Goal: Task Accomplishment & Management: Manage account settings

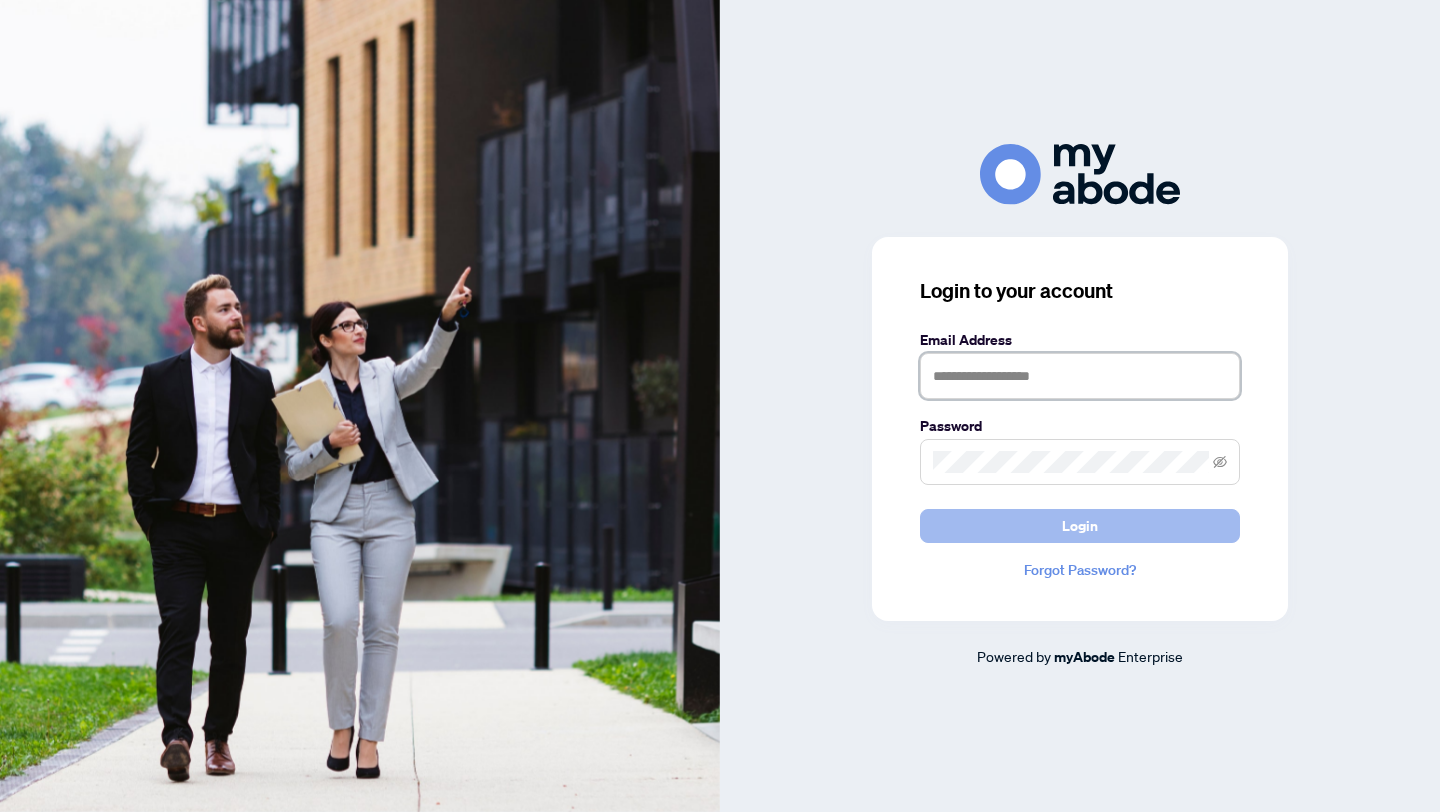
type input "**********"
click at [957, 518] on button "Login" at bounding box center [1080, 526] width 320 height 34
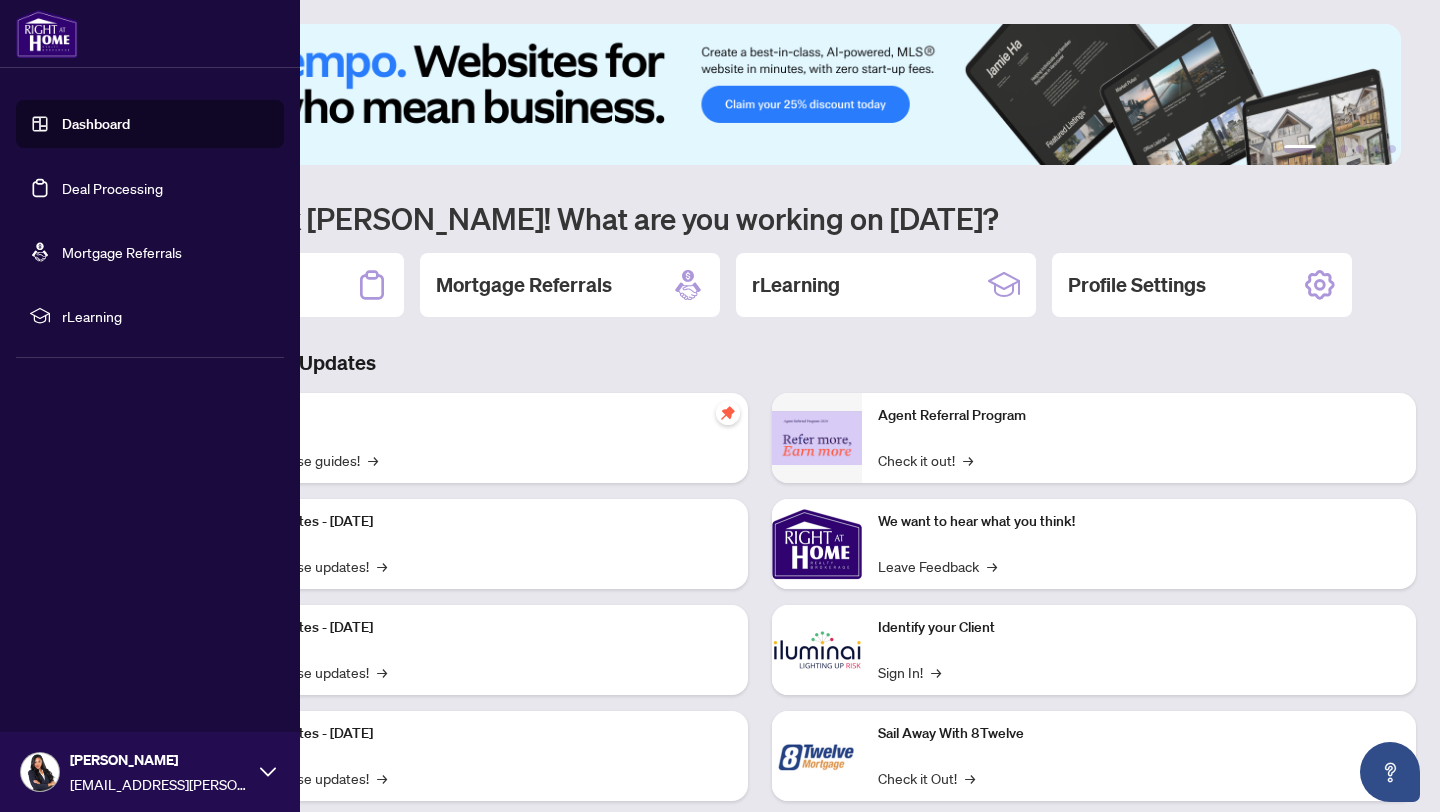
click at [62, 190] on link "Deal Processing" at bounding box center [112, 188] width 101 height 18
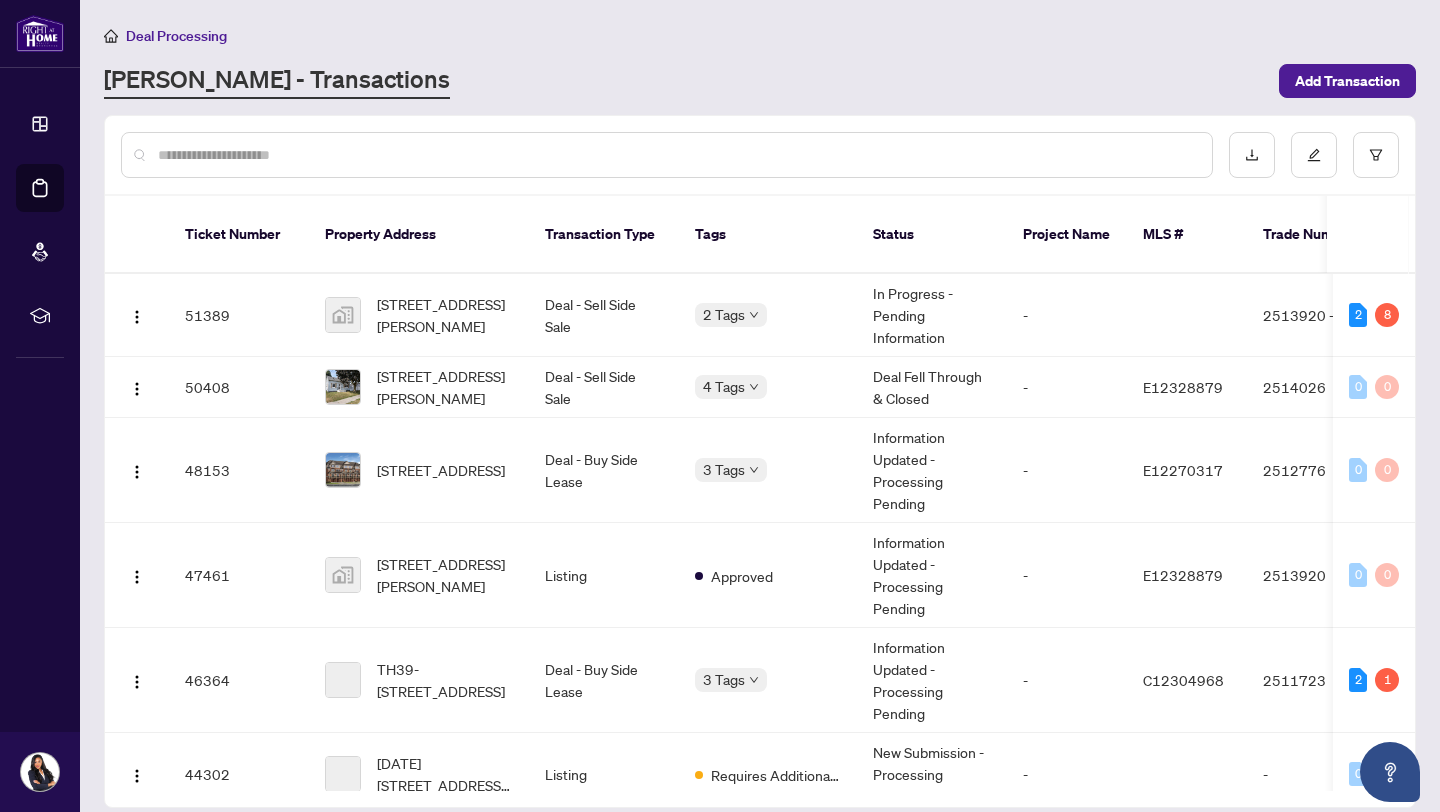
click at [532, 49] on div "Deal Processing [PERSON_NAME] - Transactions Add Transaction" at bounding box center [760, 61] width 1312 height 75
click at [672, 381] on td "Deal - Sell Side Sale" at bounding box center [604, 387] width 150 height 61
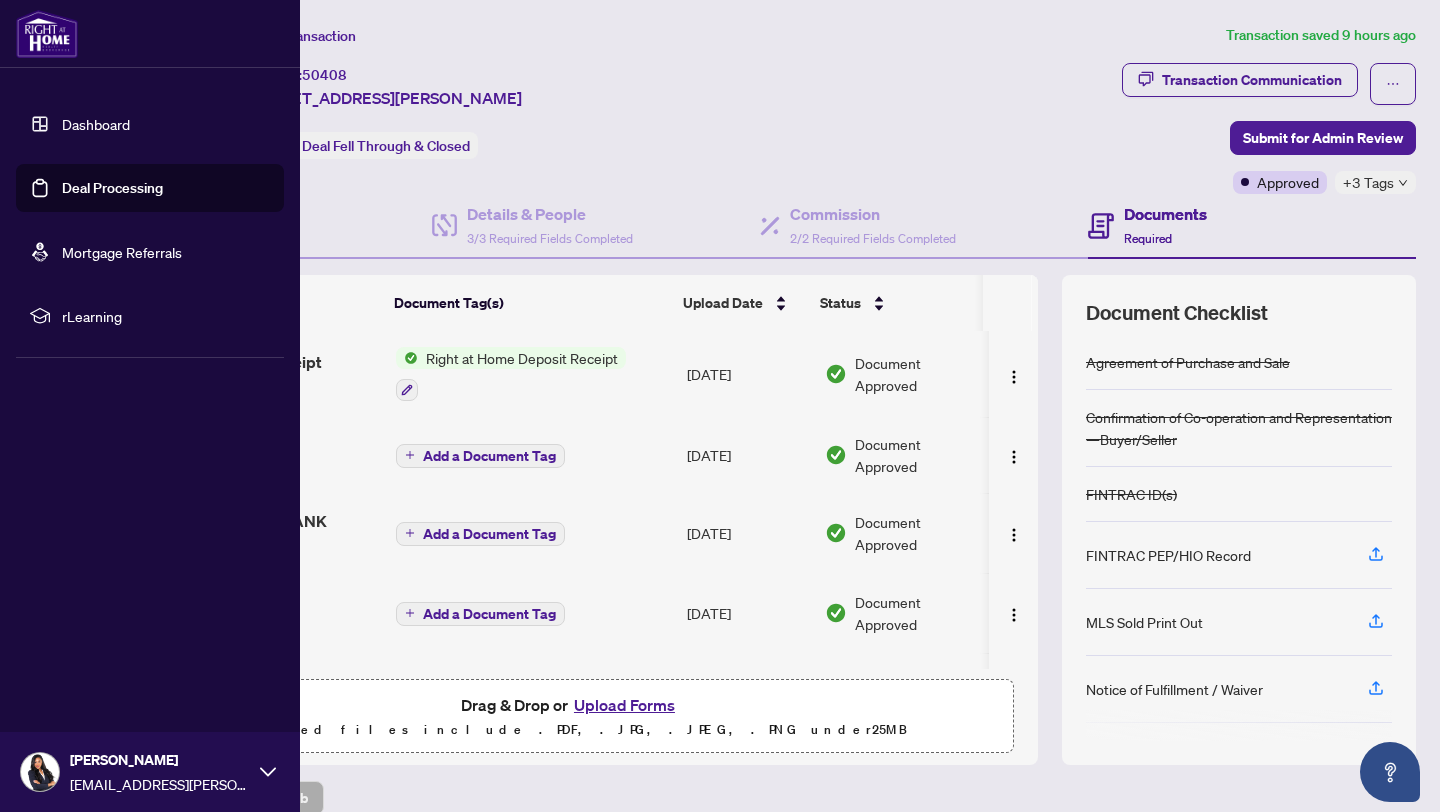
click at [62, 183] on link "Deal Processing" at bounding box center [112, 188] width 101 height 18
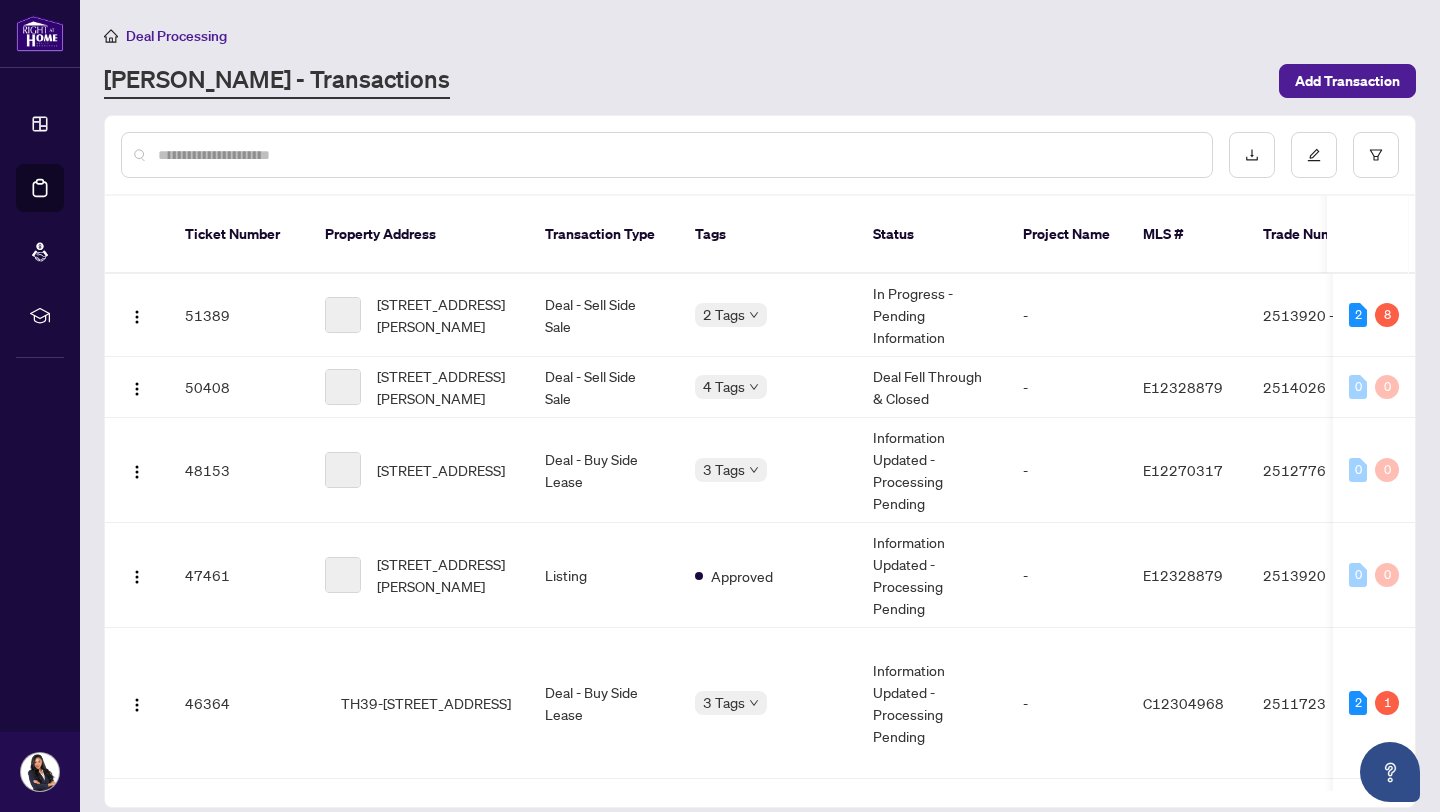
click at [459, 95] on div "[PERSON_NAME] - Transactions" at bounding box center [685, 81] width 1163 height 36
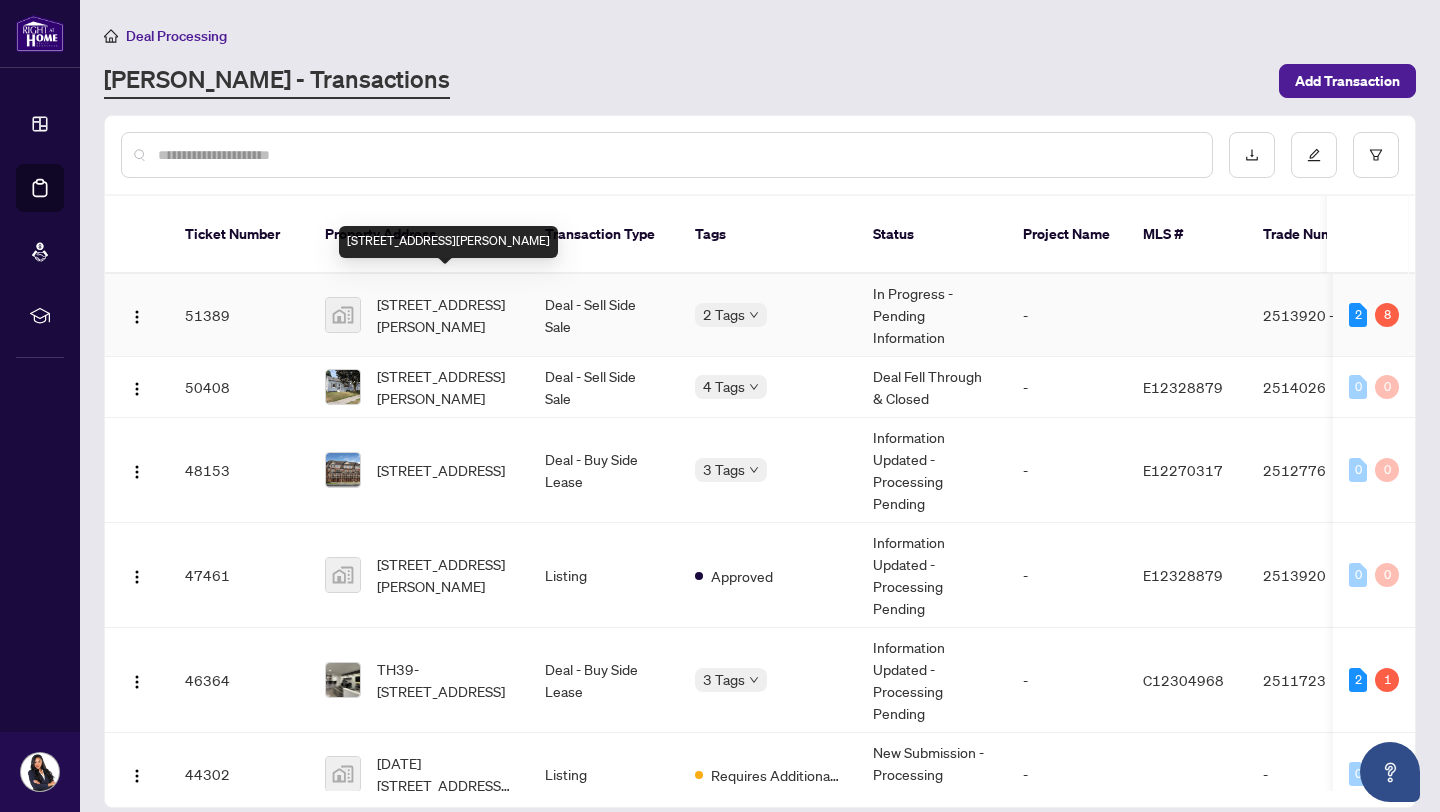
click at [499, 293] on span "[STREET_ADDRESS][PERSON_NAME]" at bounding box center [445, 315] width 136 height 44
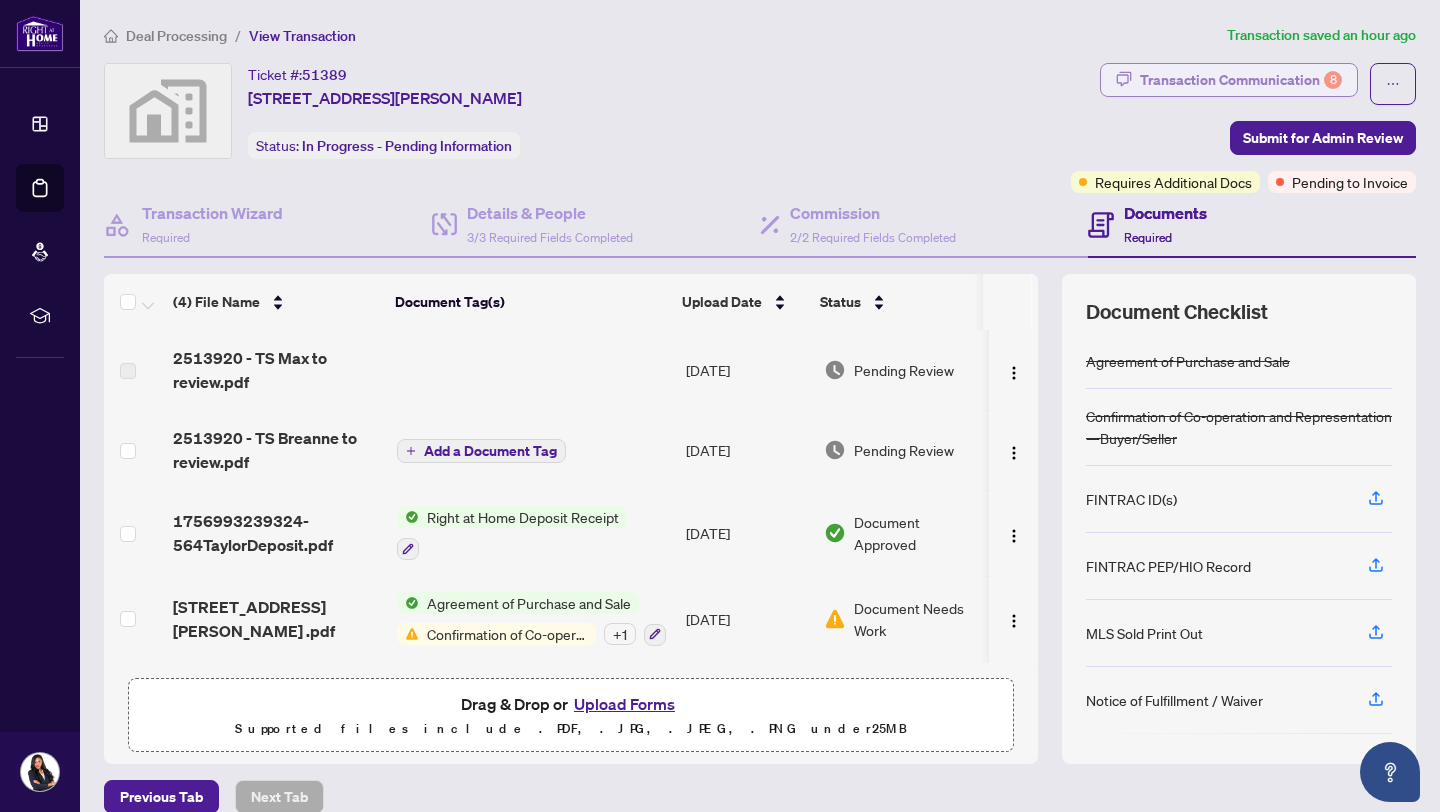
click at [1228, 84] on div "Transaction Communication 8" at bounding box center [1241, 80] width 202 height 32
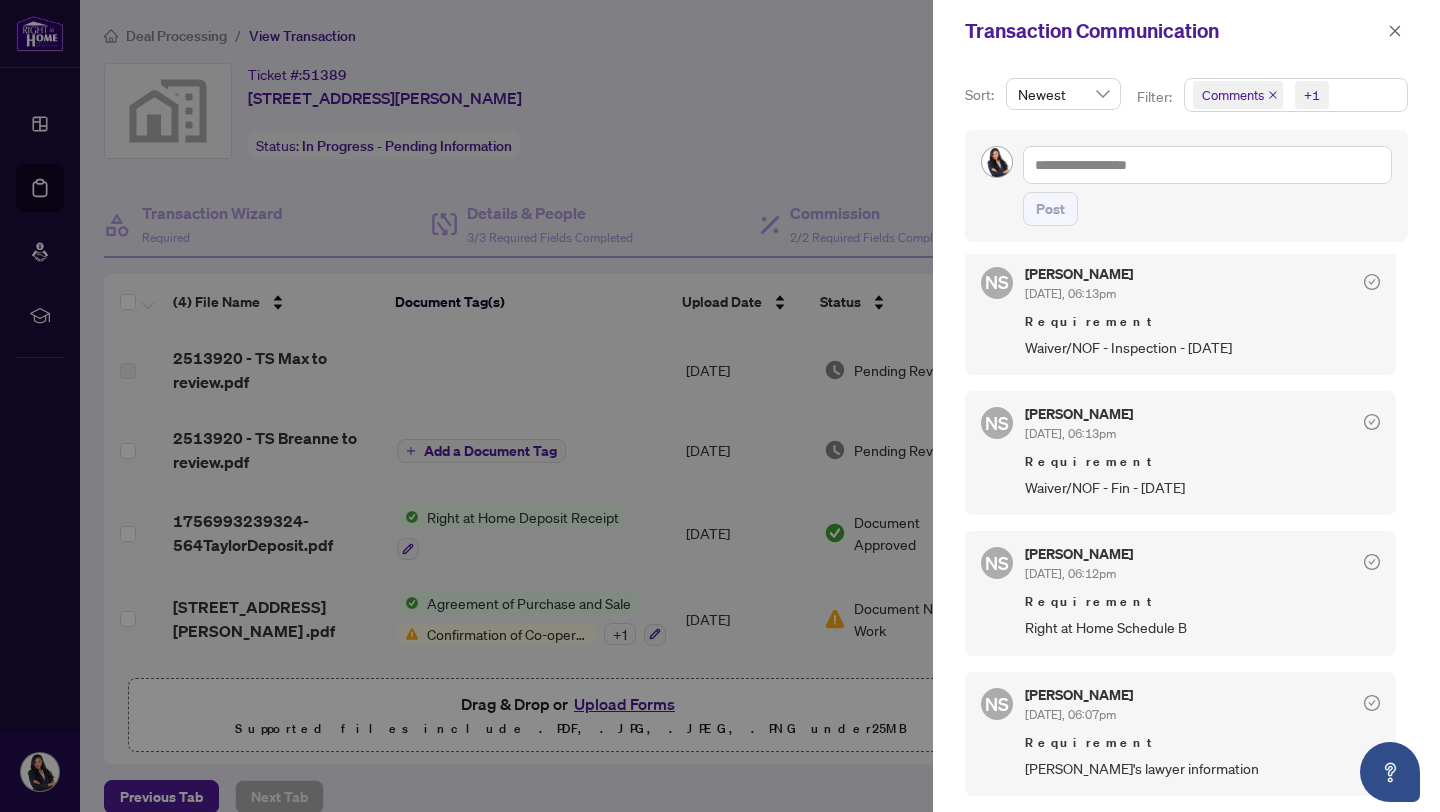
scroll to position [1378, 0]
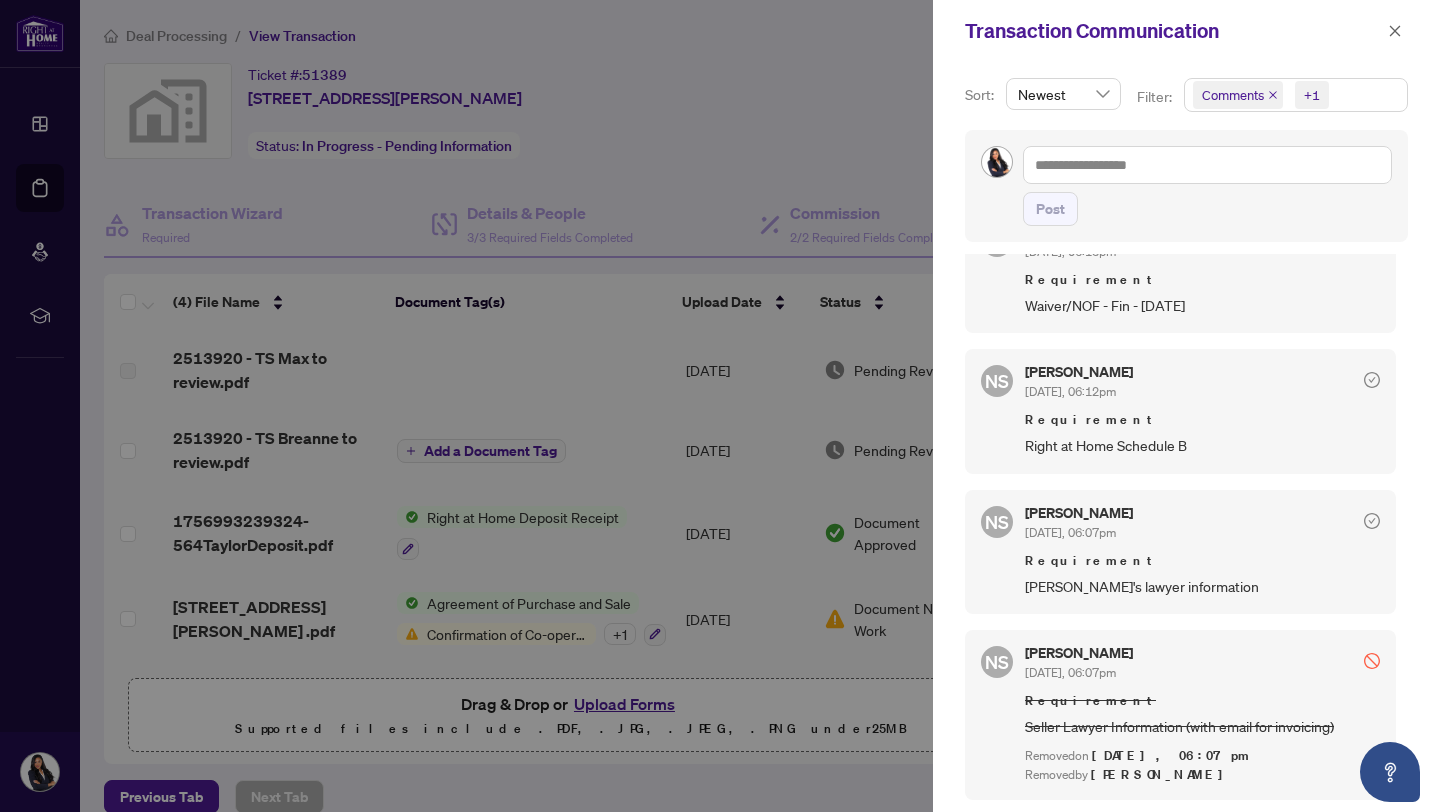
click at [1342, 582] on span "[PERSON_NAME]'s lawyer information" at bounding box center [1202, 586] width 355 height 23
click at [810, 152] on div at bounding box center [720, 406] width 1440 height 812
click at [780, 158] on div at bounding box center [720, 406] width 1440 height 812
click at [1382, 35] on button "button" at bounding box center [1395, 31] width 26 height 24
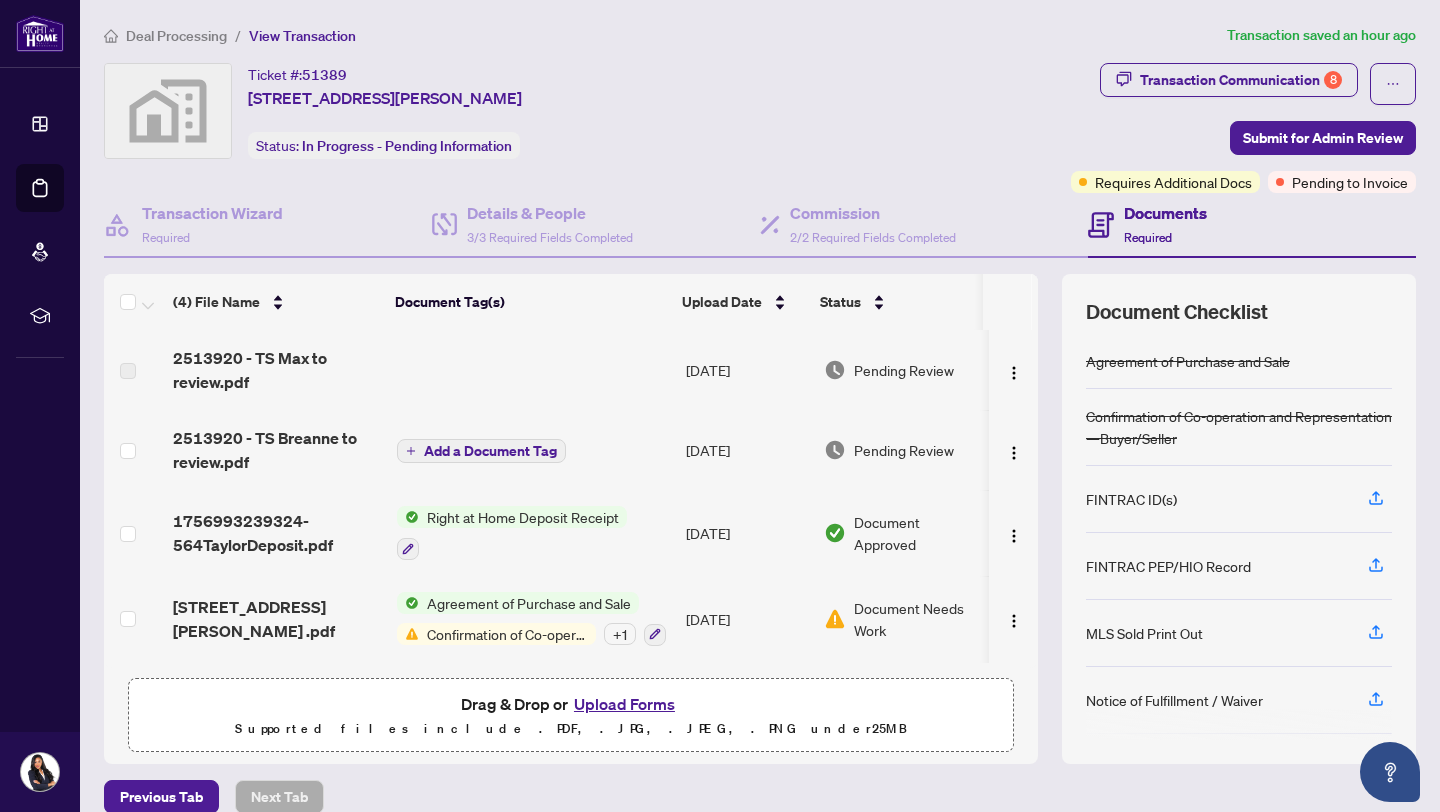
click at [331, 599] on td "[STREET_ADDRESS][PERSON_NAME] .pdf" at bounding box center [277, 619] width 224 height 86
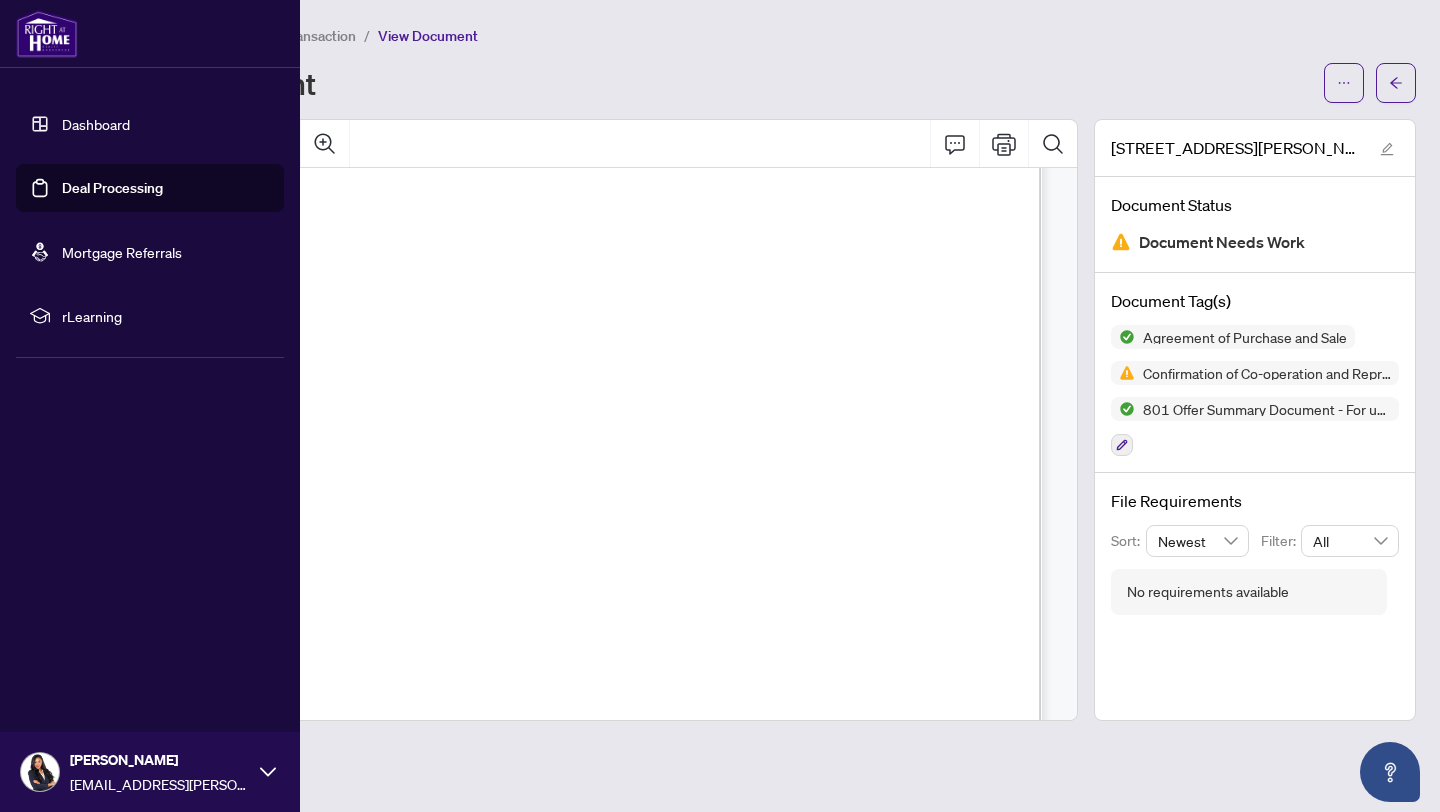
click at [62, 188] on link "Deal Processing" at bounding box center [112, 188] width 101 height 18
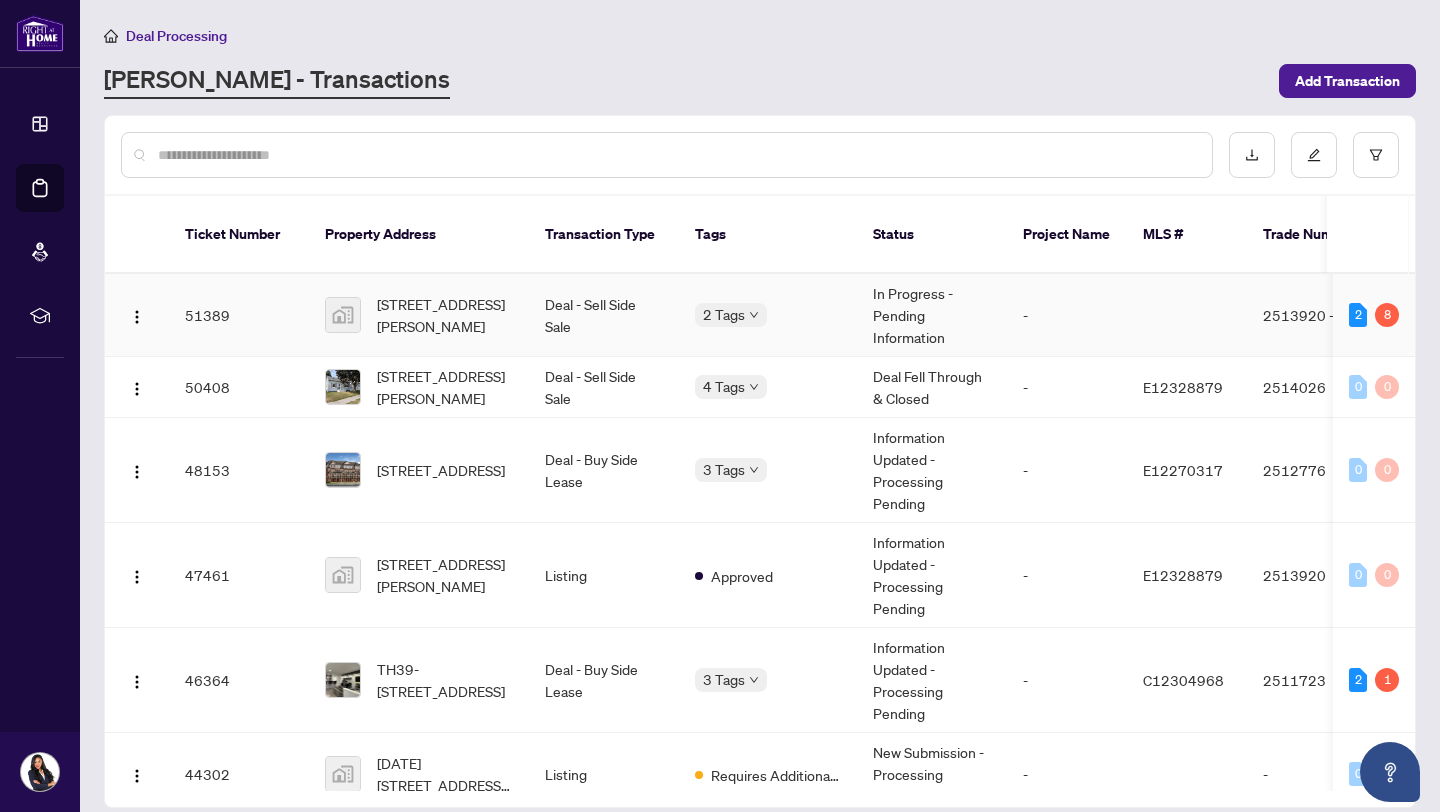
click at [458, 295] on span "[STREET_ADDRESS][PERSON_NAME]" at bounding box center [445, 315] width 136 height 44
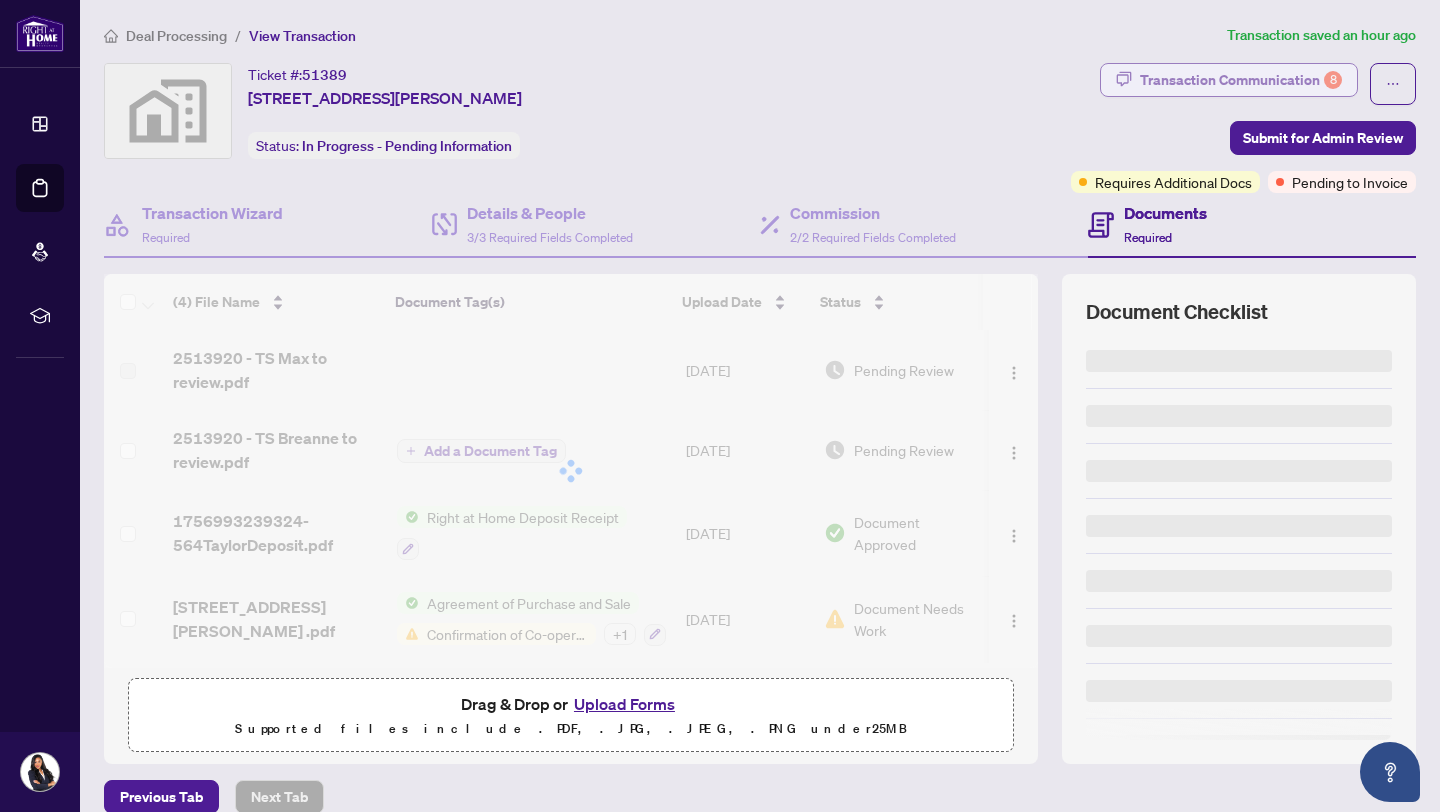
click at [1228, 78] on div "Transaction Communication 8" at bounding box center [1241, 80] width 202 height 32
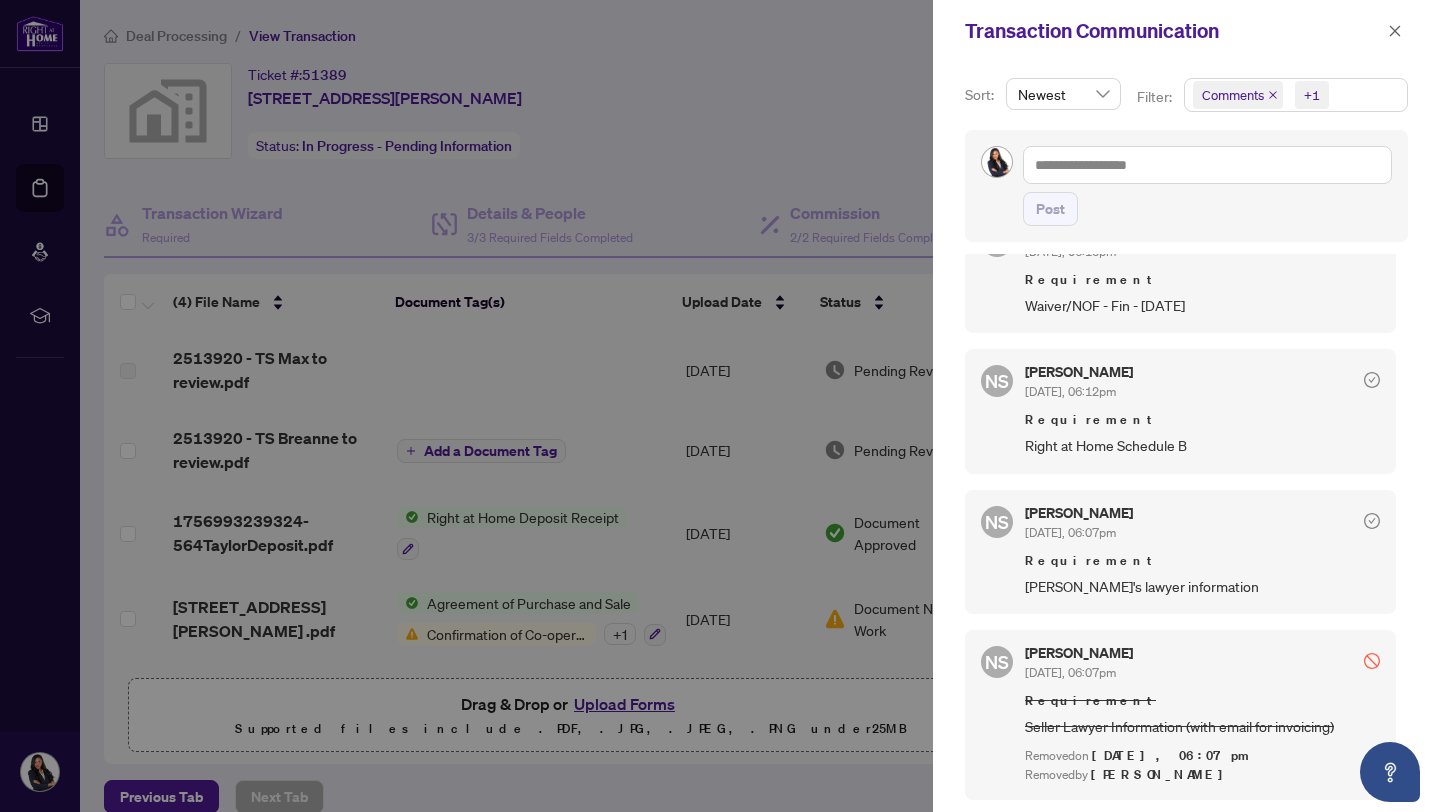
scroll to position [1378, 0]
drag, startPoint x: 1192, startPoint y: 586, endPoint x: 1000, endPoint y: 584, distance: 192.0
click at [1001, 584] on div "NS [PERSON_NAME] [DATE], 06:07pm Requirement [PERSON_NAME]'s lawyer information" at bounding box center [1180, 552] width 431 height 124
copy span "[PERSON_NAME]'s lawyer information"
drag, startPoint x: 1027, startPoint y: 452, endPoint x: 1203, endPoint y: 449, distance: 176.0
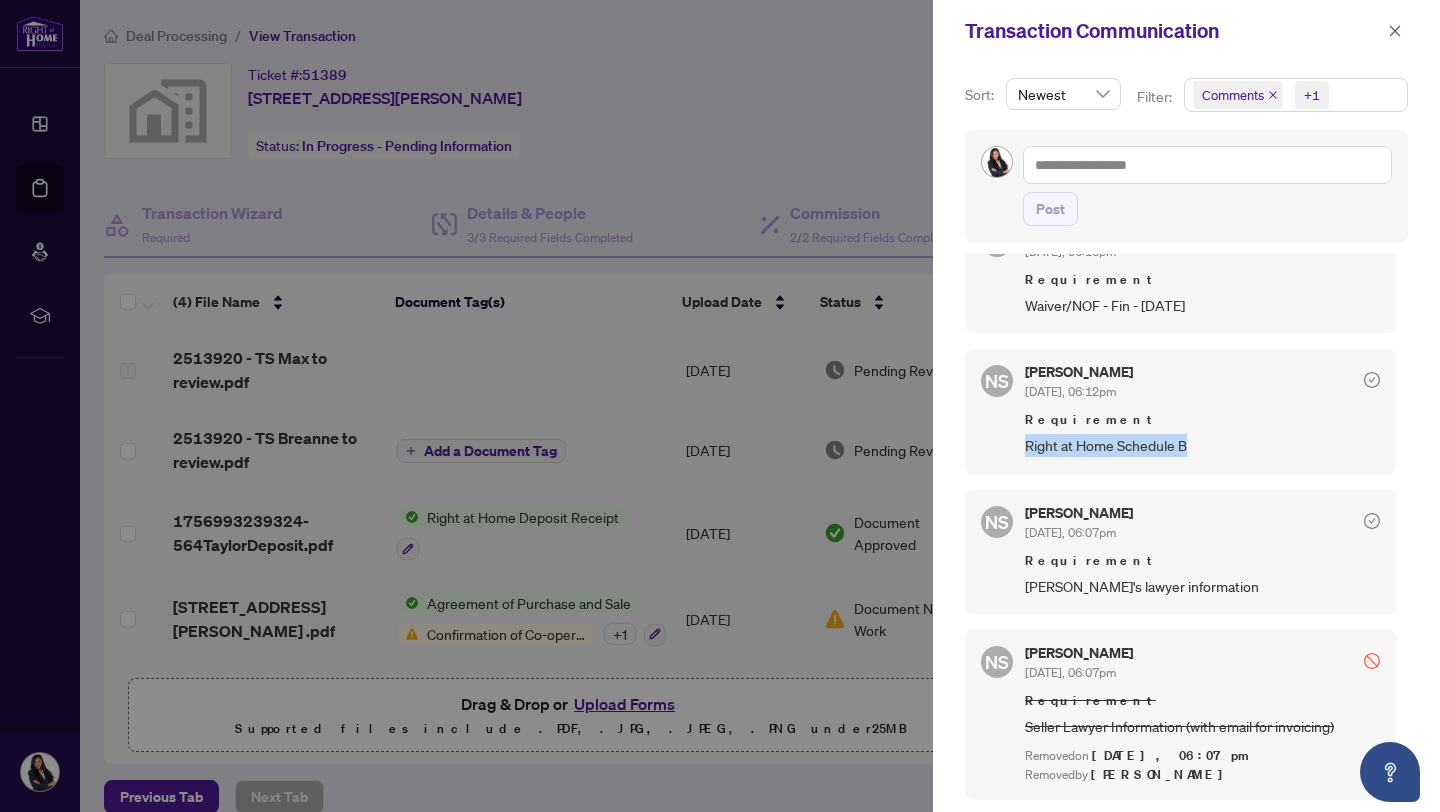
click at [1204, 449] on span "Right at Home Schedule B" at bounding box center [1202, 445] width 355 height 23
copy span "Right at Home Schedule B"
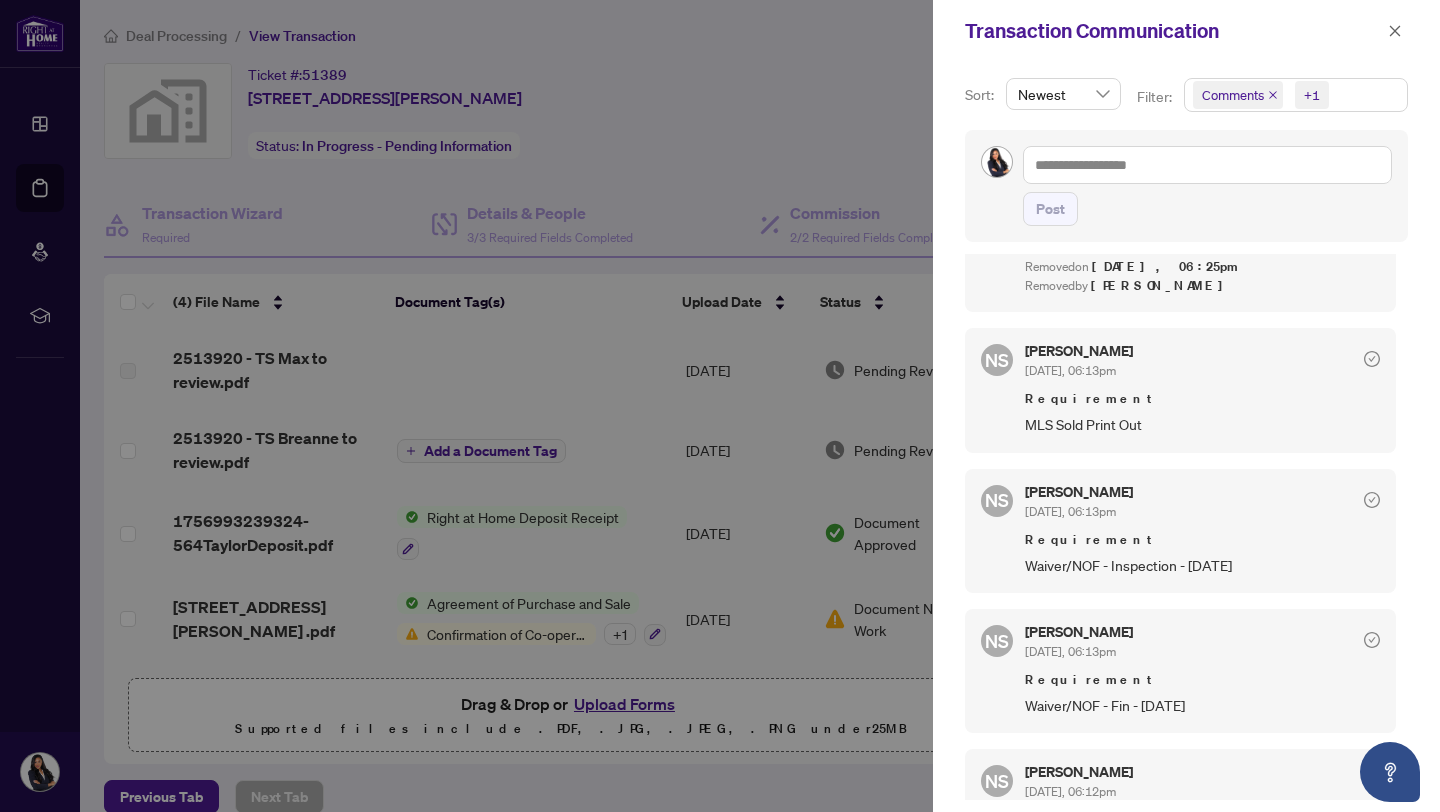
scroll to position [962, 0]
drag, startPoint x: 1401, startPoint y: 578, endPoint x: 1404, endPoint y: 693, distance: 115.0
click at [1404, 697] on div "Sort: Newest Filter: Comments +1 Post NS [PERSON_NAME] [DATE], 06:26pm Hi Max a…" at bounding box center [1186, 437] width 507 height 750
click at [1403, 688] on div "Sort: Newest Filter: Comments +1 Post NS [PERSON_NAME] [DATE], 06:26pm Hi Max a…" at bounding box center [1186, 437] width 507 height 750
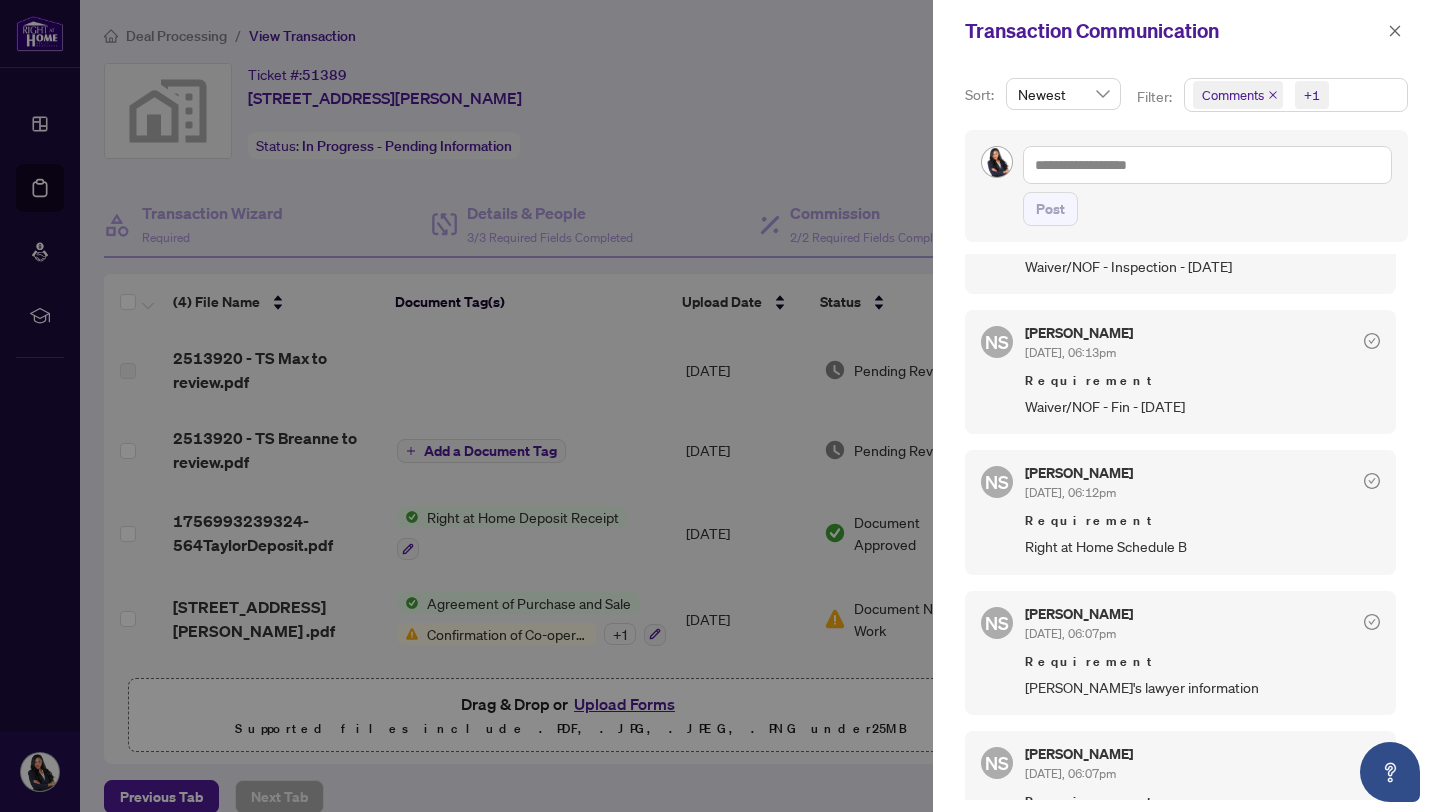
scroll to position [1244, 0]
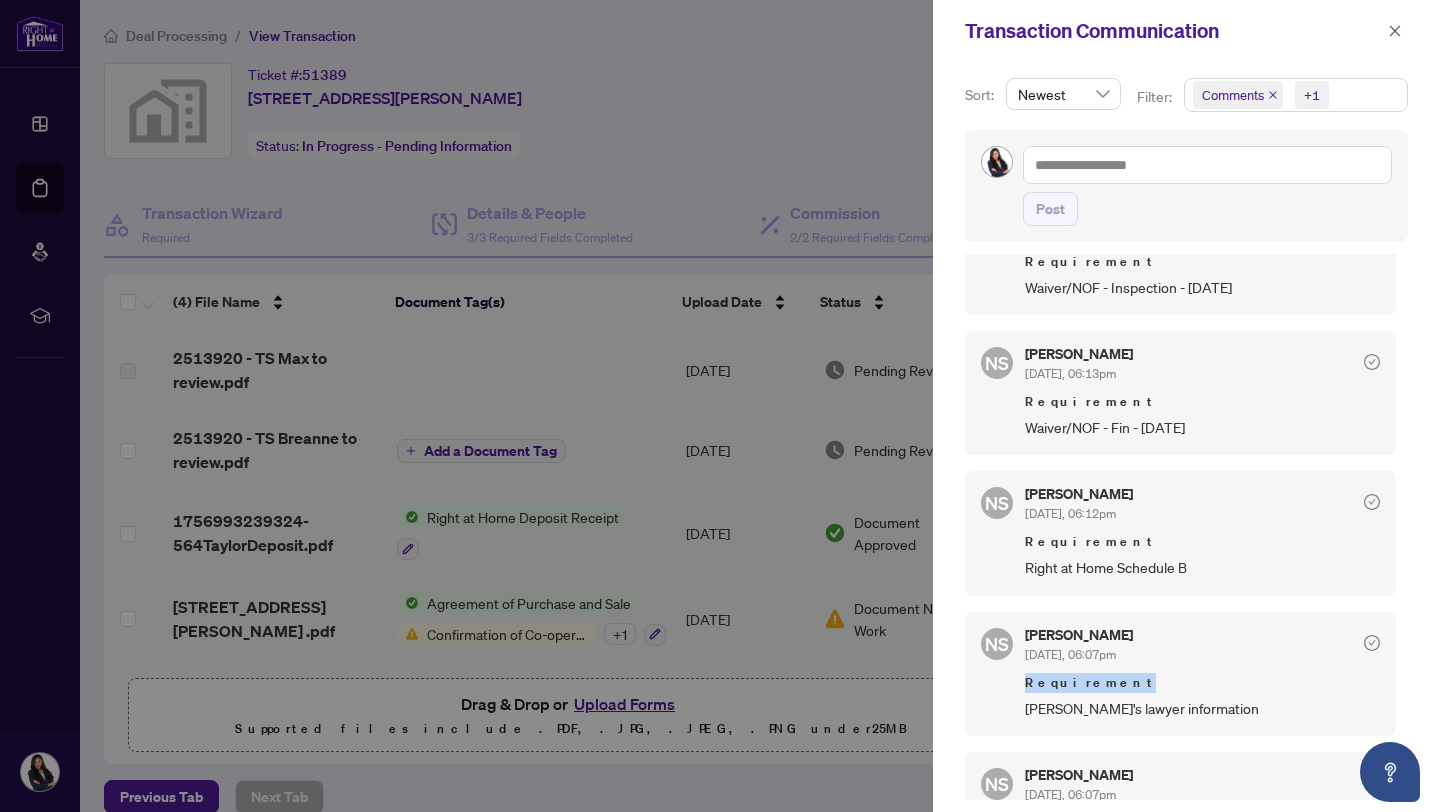
drag, startPoint x: 1395, startPoint y: 618, endPoint x: 1393, endPoint y: 704, distance: 86.0
click at [1393, 705] on div "NS [PERSON_NAME] [DATE], 06:26pm Hi [PERSON_NAME] and [PERSON_NAME], Your trade…" at bounding box center [1186, 527] width 443 height 546
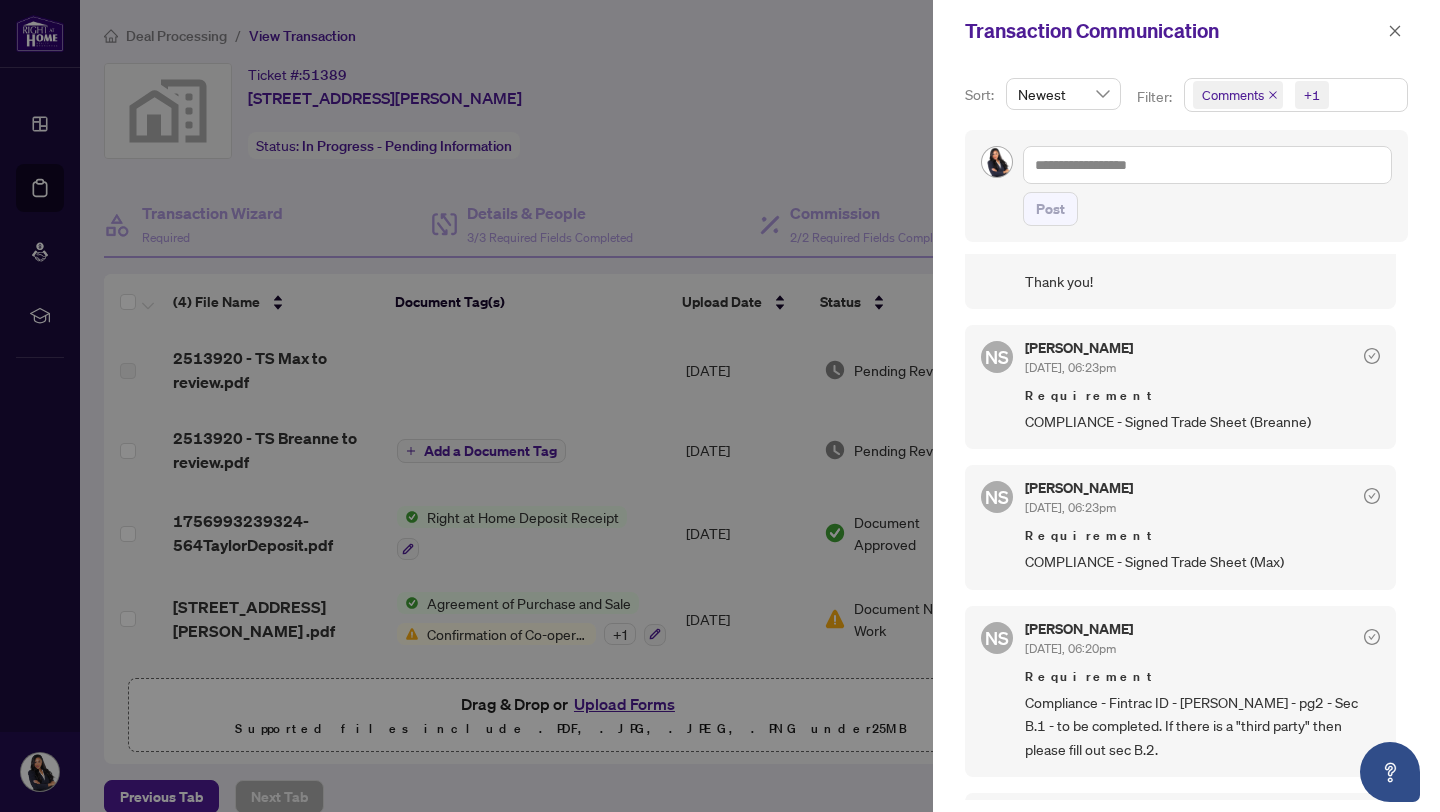
scroll to position [0, 0]
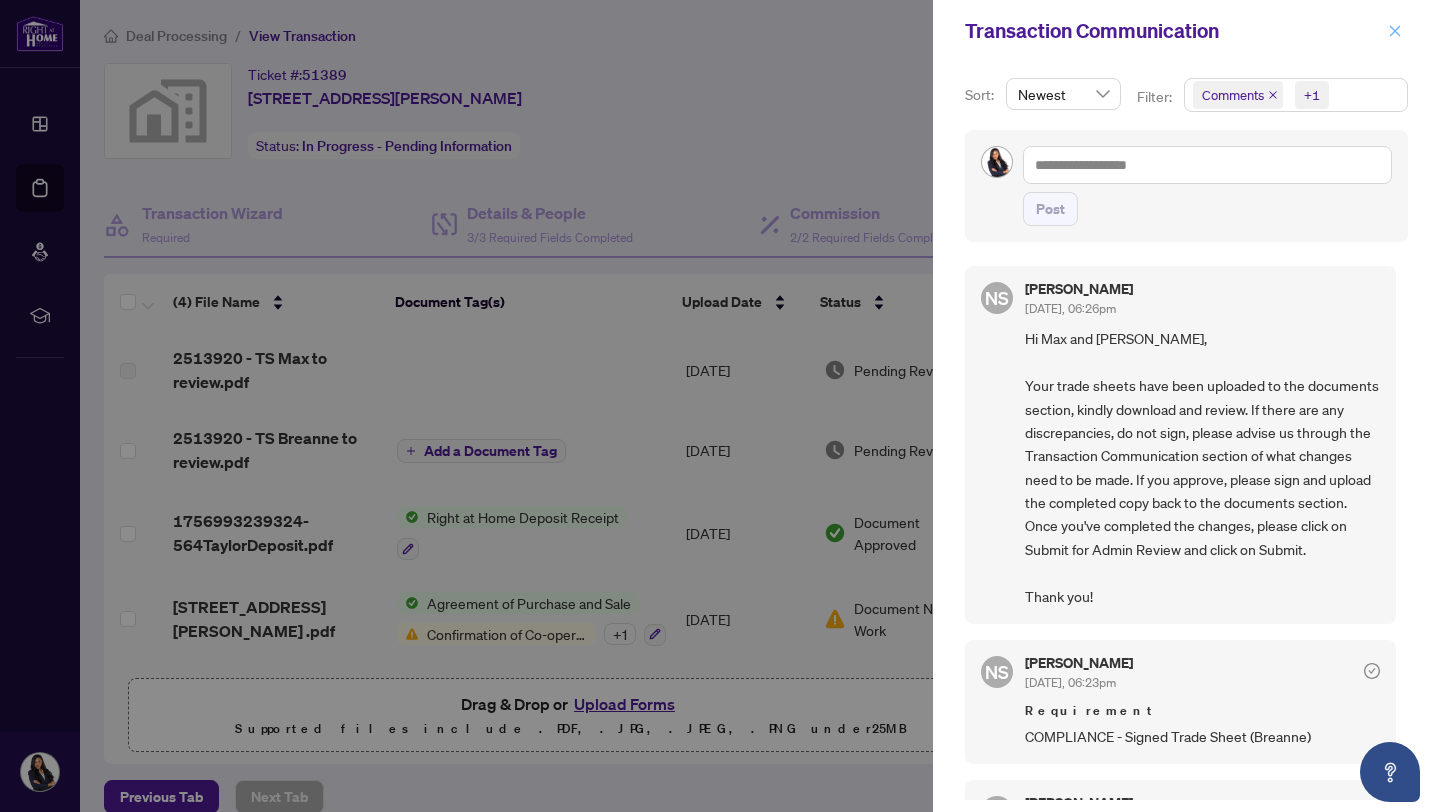
click at [1386, 35] on button "button" at bounding box center [1395, 31] width 26 height 24
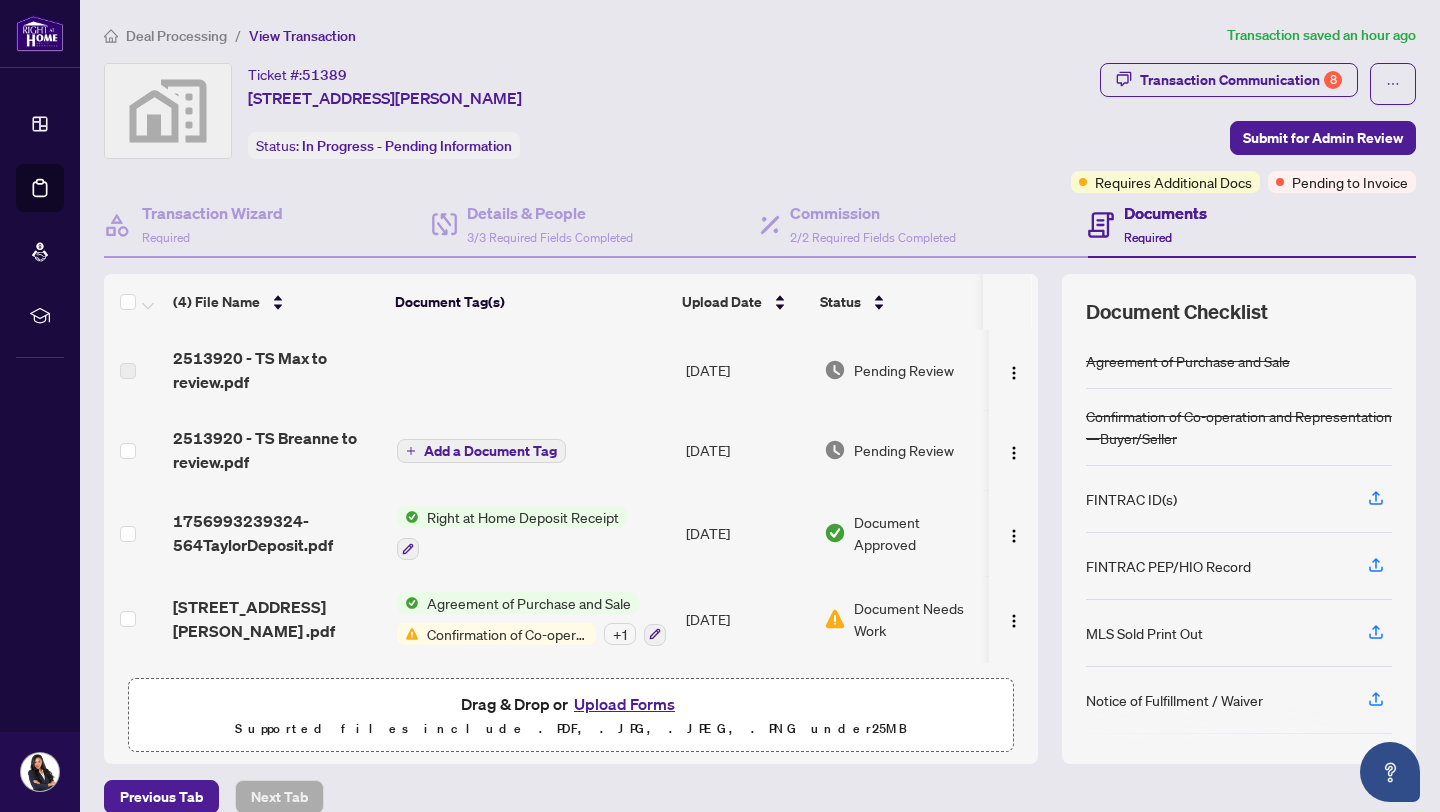
click at [158, 41] on span "Deal Processing" at bounding box center [176, 36] width 101 height 18
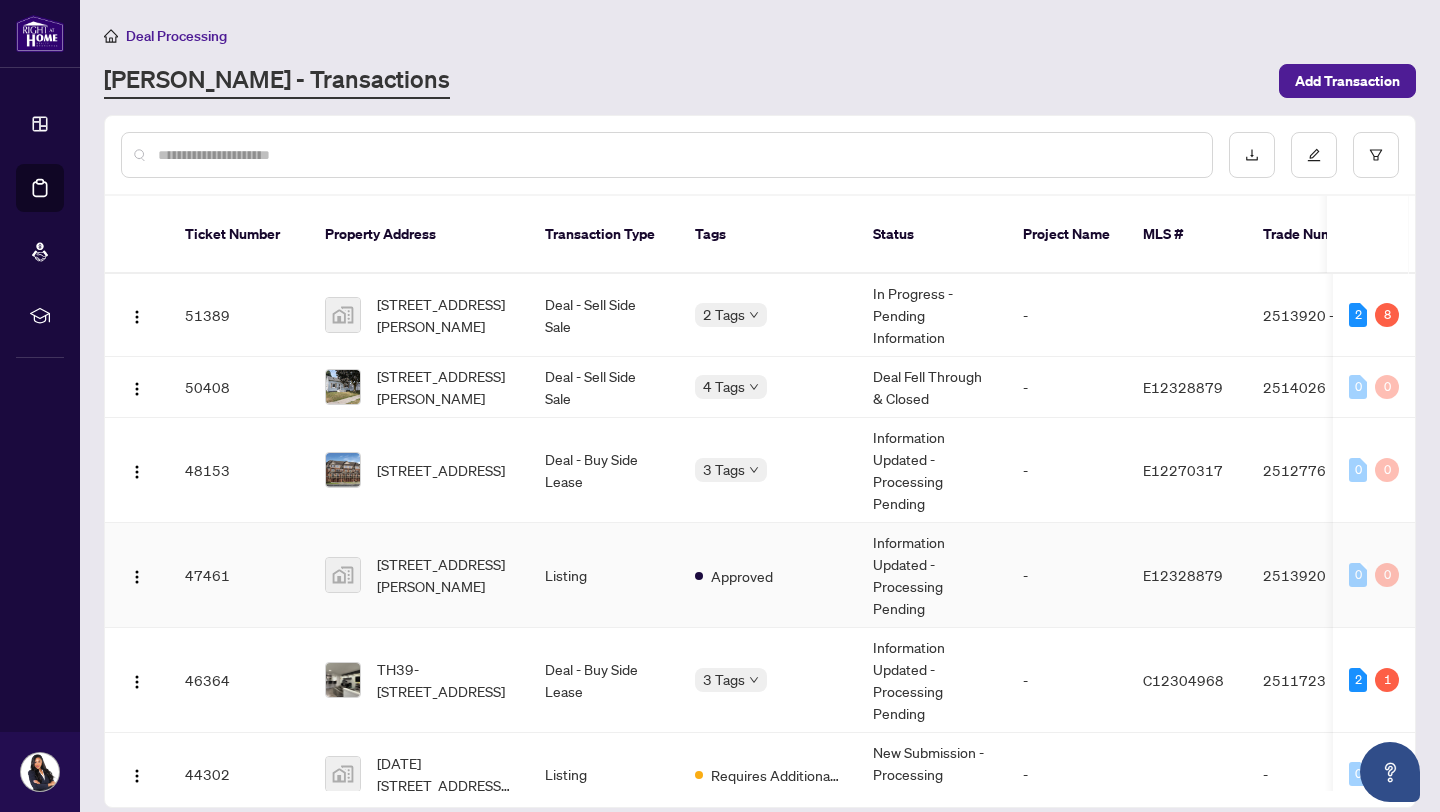
click at [524, 532] on td "[STREET_ADDRESS][PERSON_NAME]" at bounding box center [419, 575] width 220 height 105
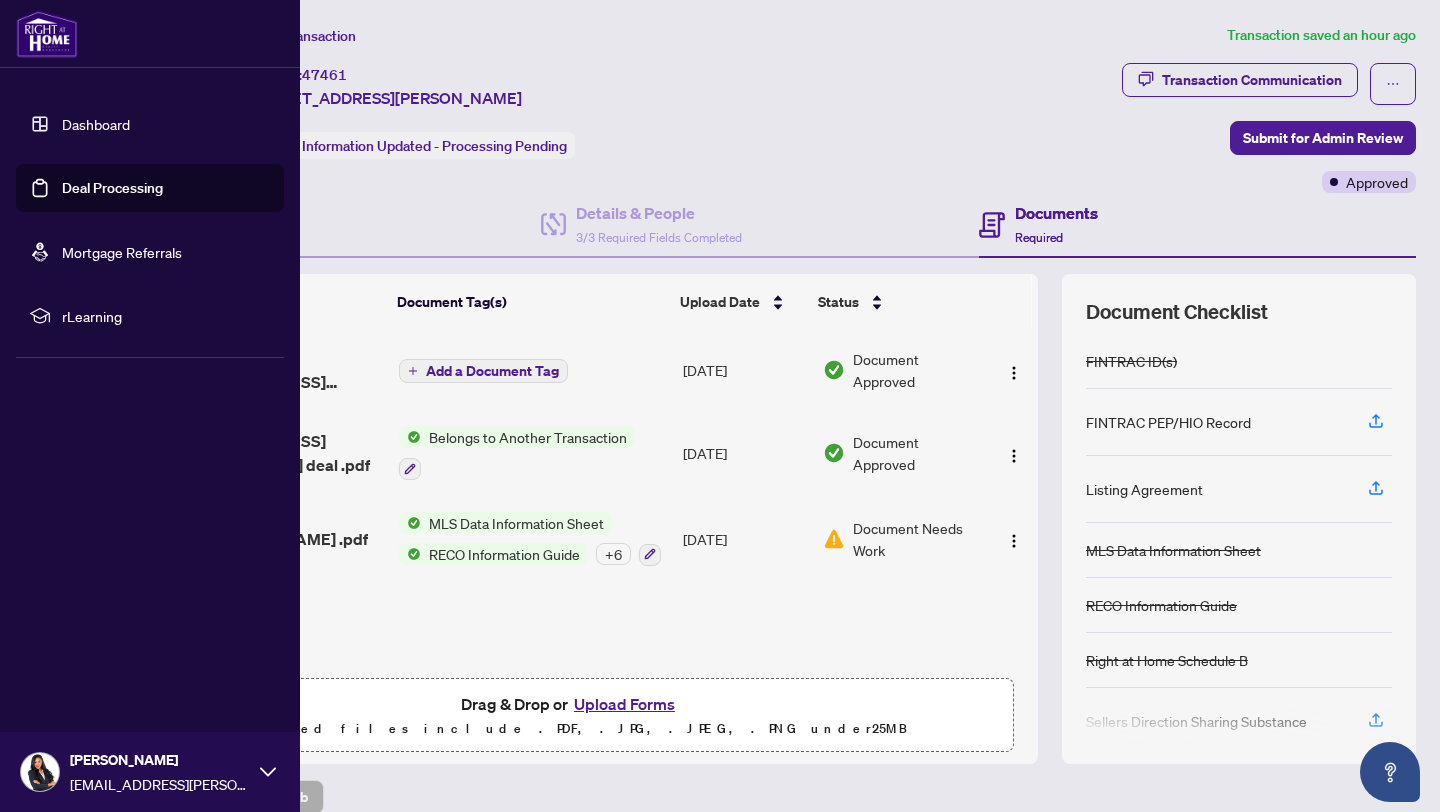
click at [93, 189] on link "Deal Processing" at bounding box center [112, 188] width 101 height 18
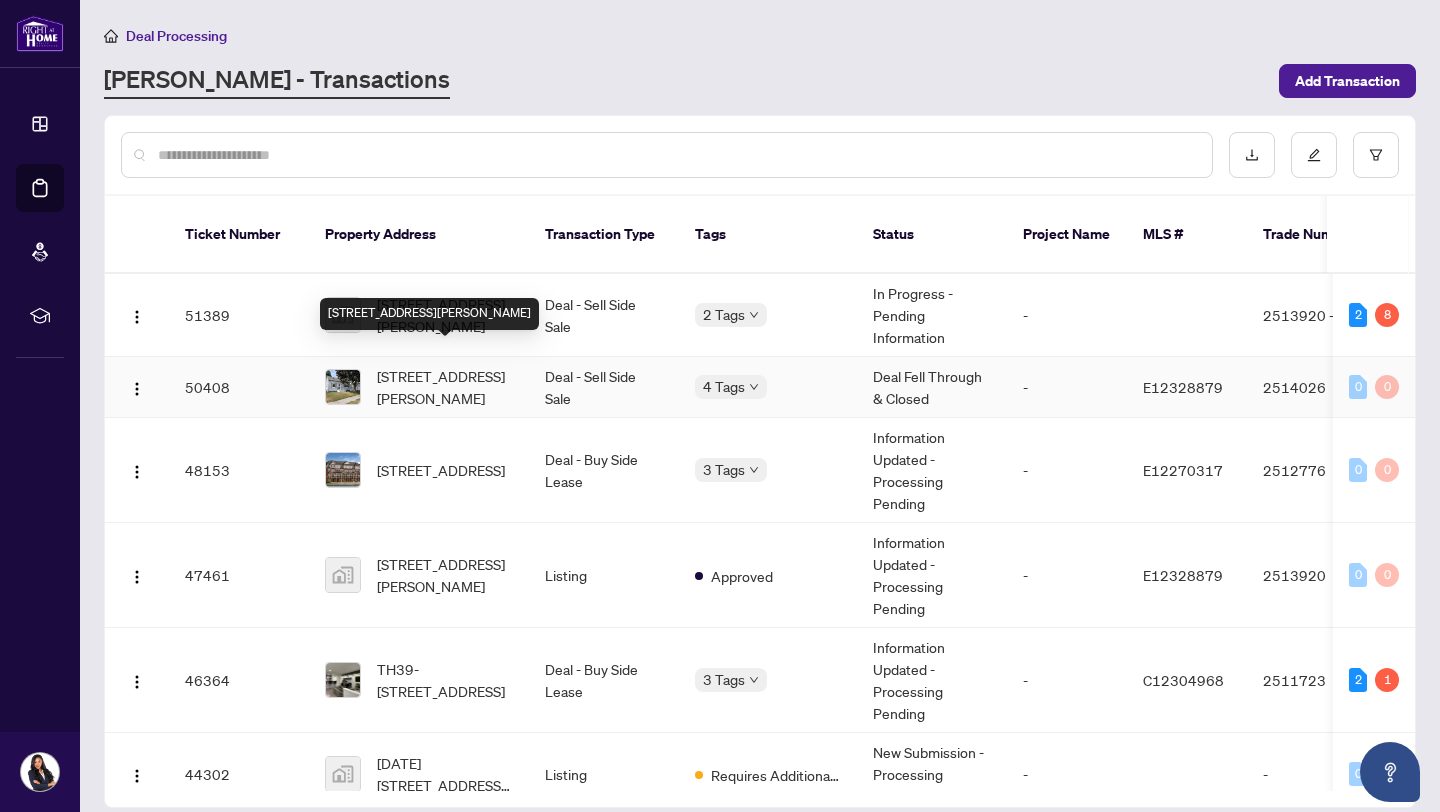
click at [512, 377] on span "[STREET_ADDRESS][PERSON_NAME]" at bounding box center [445, 387] width 136 height 44
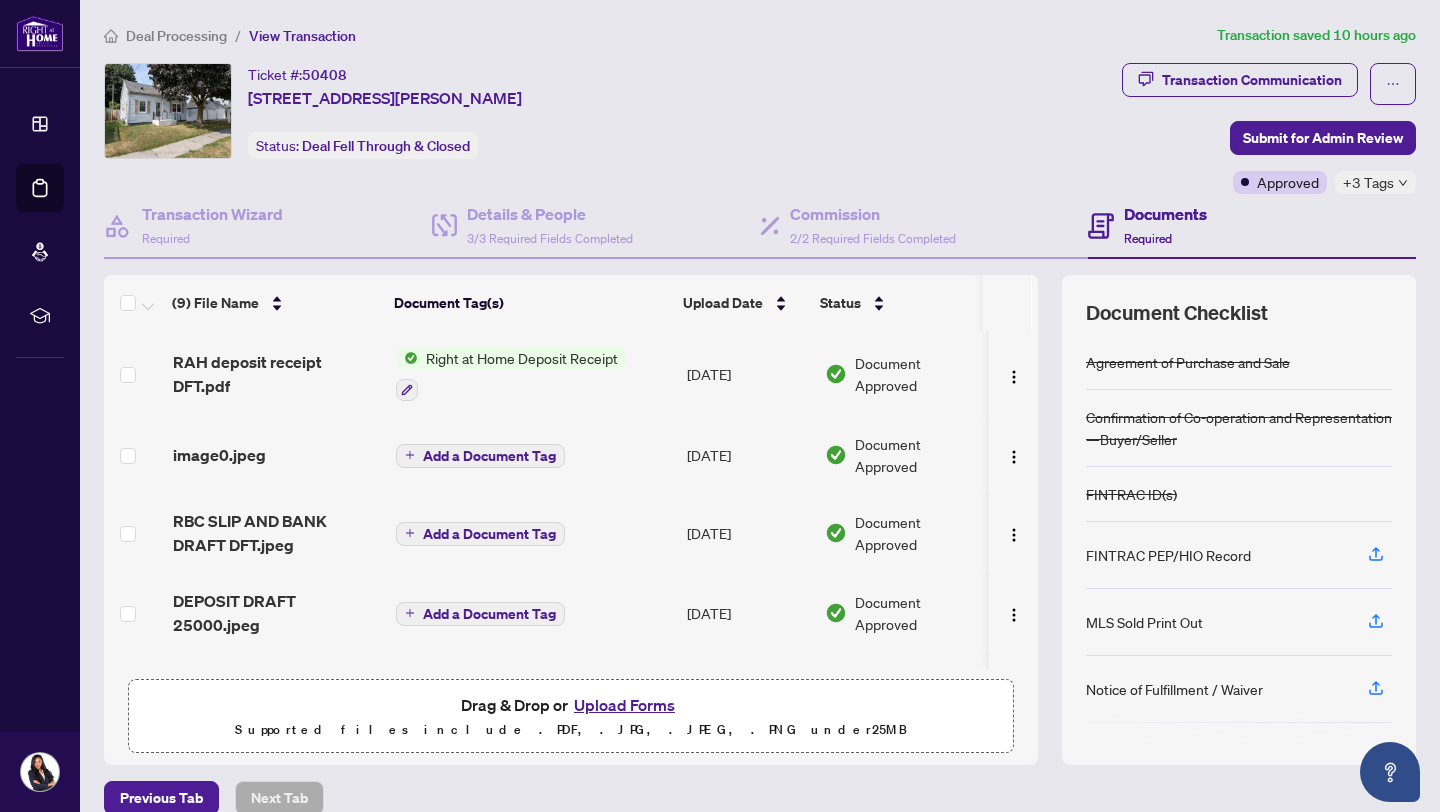
click at [615, 359] on span "Right at Home Deposit Receipt" at bounding box center [522, 358] width 208 height 22
click at [664, 376] on td "Right at Home Deposit Receipt" at bounding box center [534, 374] width 292 height 86
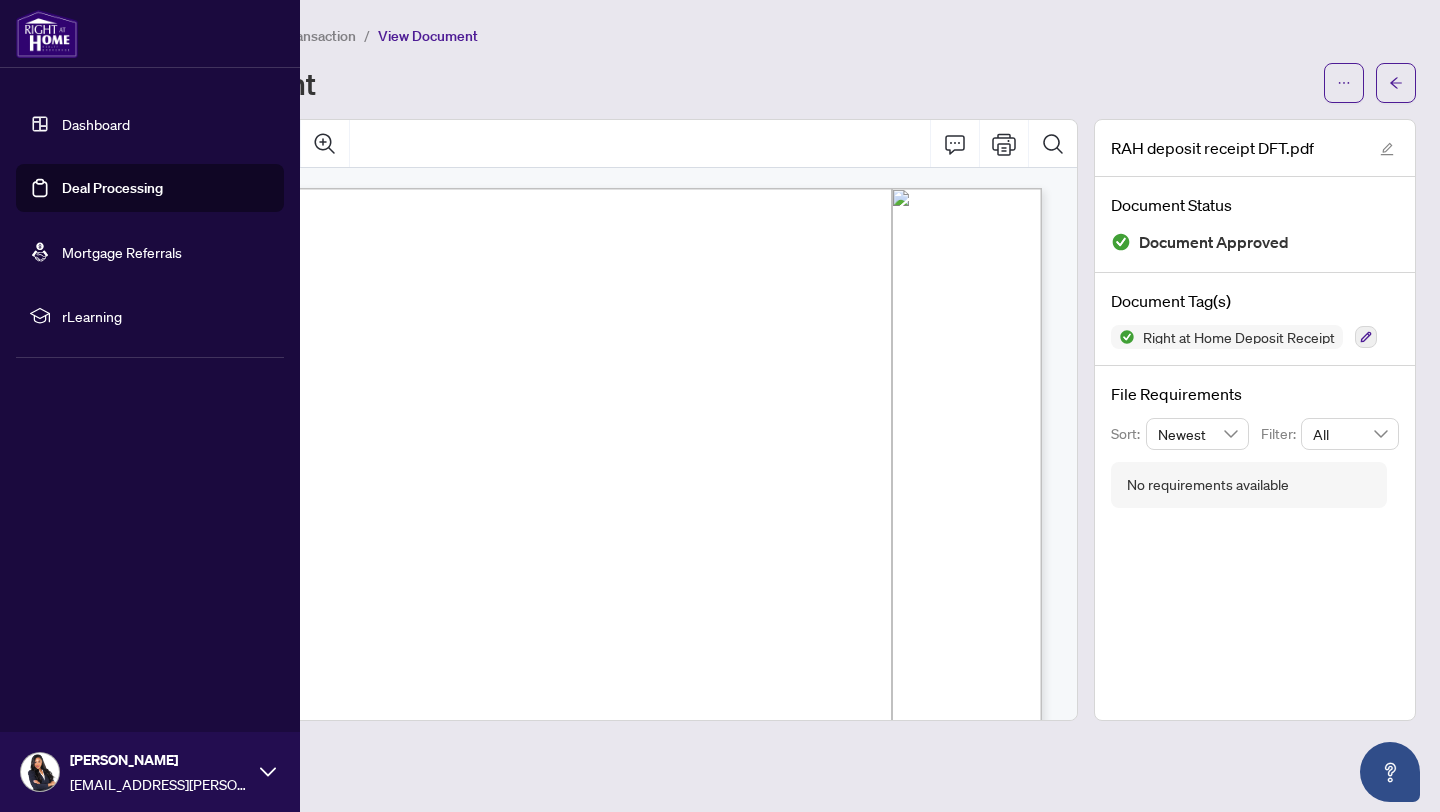
click at [62, 191] on link "Deal Processing" at bounding box center [112, 188] width 101 height 18
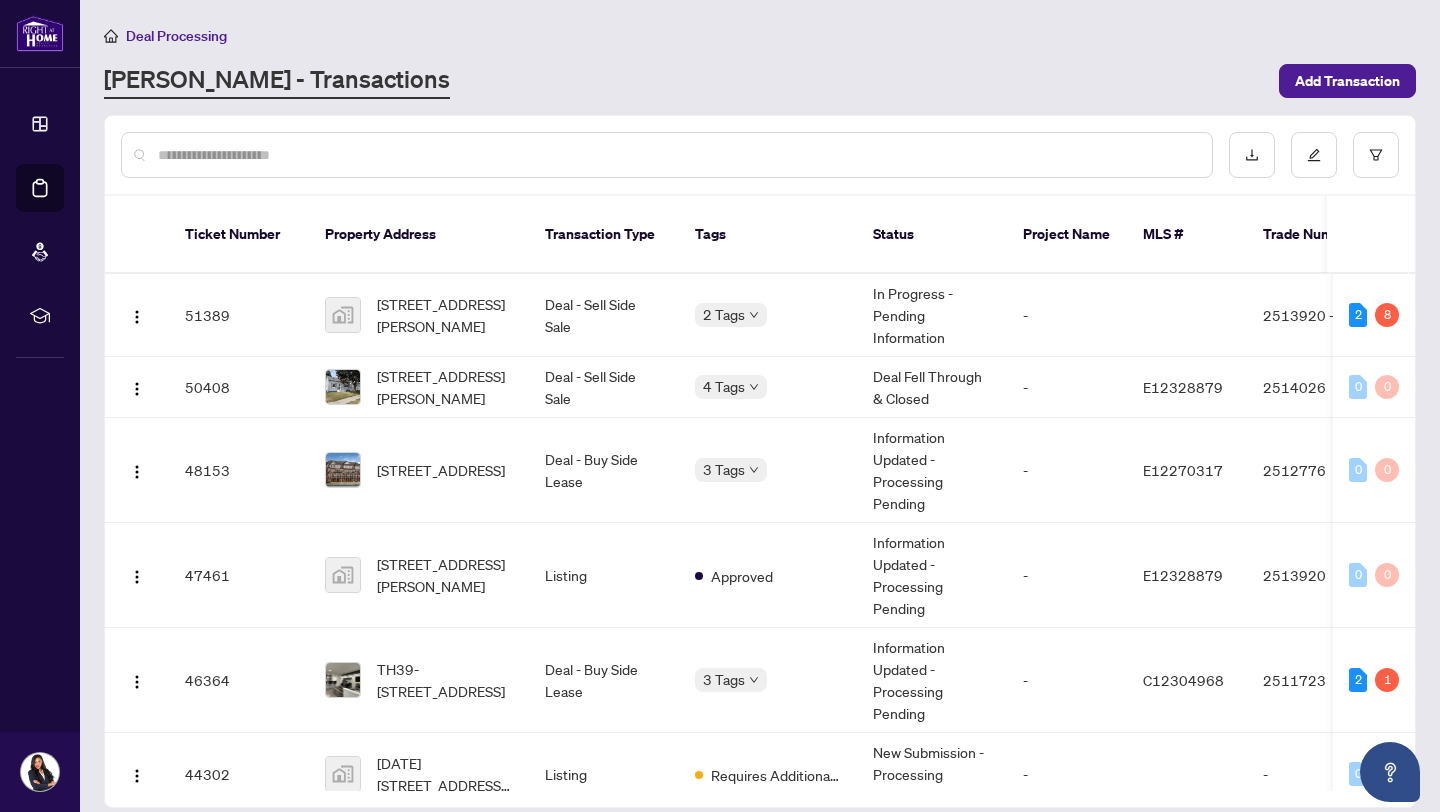
click at [477, 46] on div "Deal Processing [PERSON_NAME] - Transactions Add Transaction" at bounding box center [760, 61] width 1312 height 75
click at [620, 292] on td "Deal - Sell Side Sale" at bounding box center [604, 315] width 150 height 83
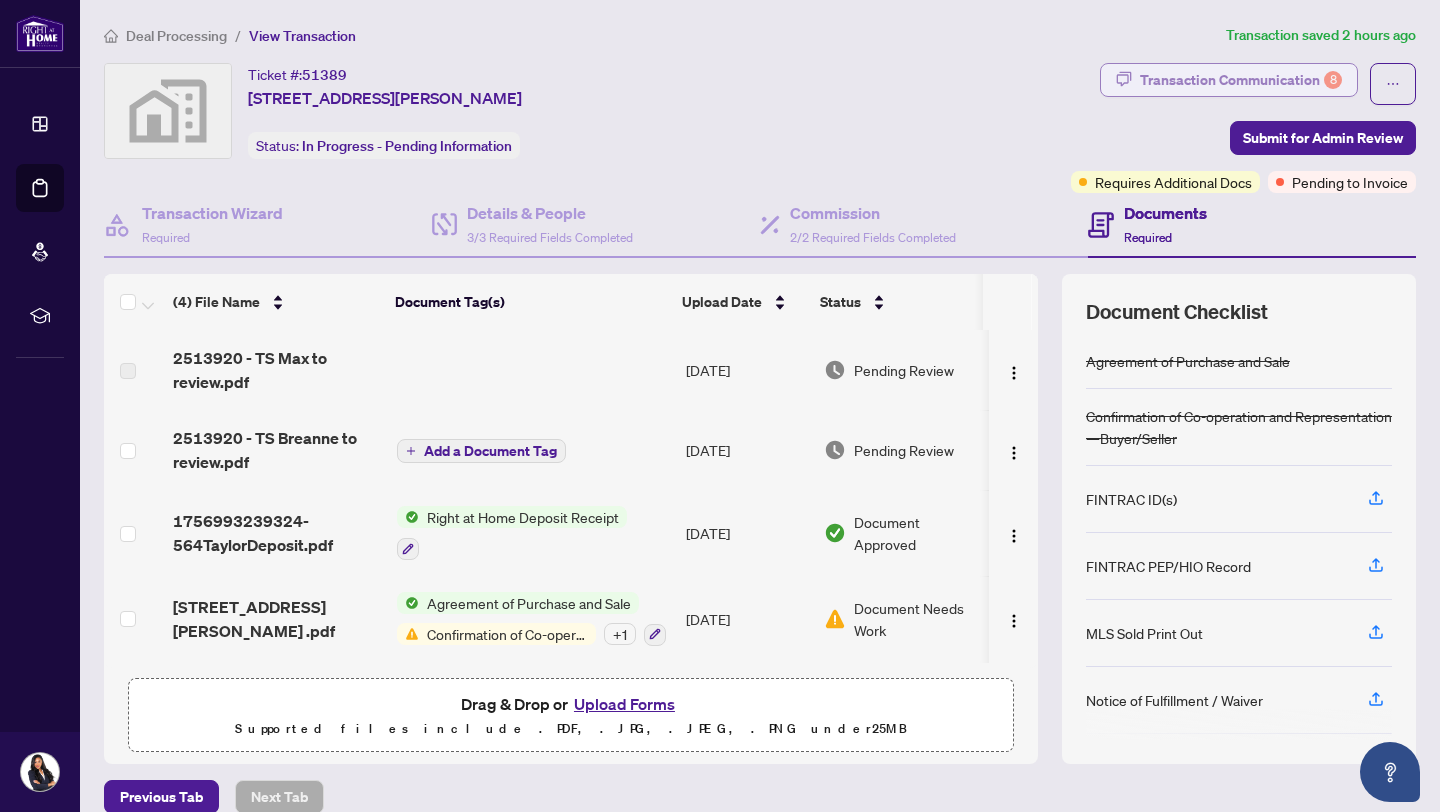
click at [1183, 85] on div "Transaction Communication 8" at bounding box center [1241, 80] width 202 height 32
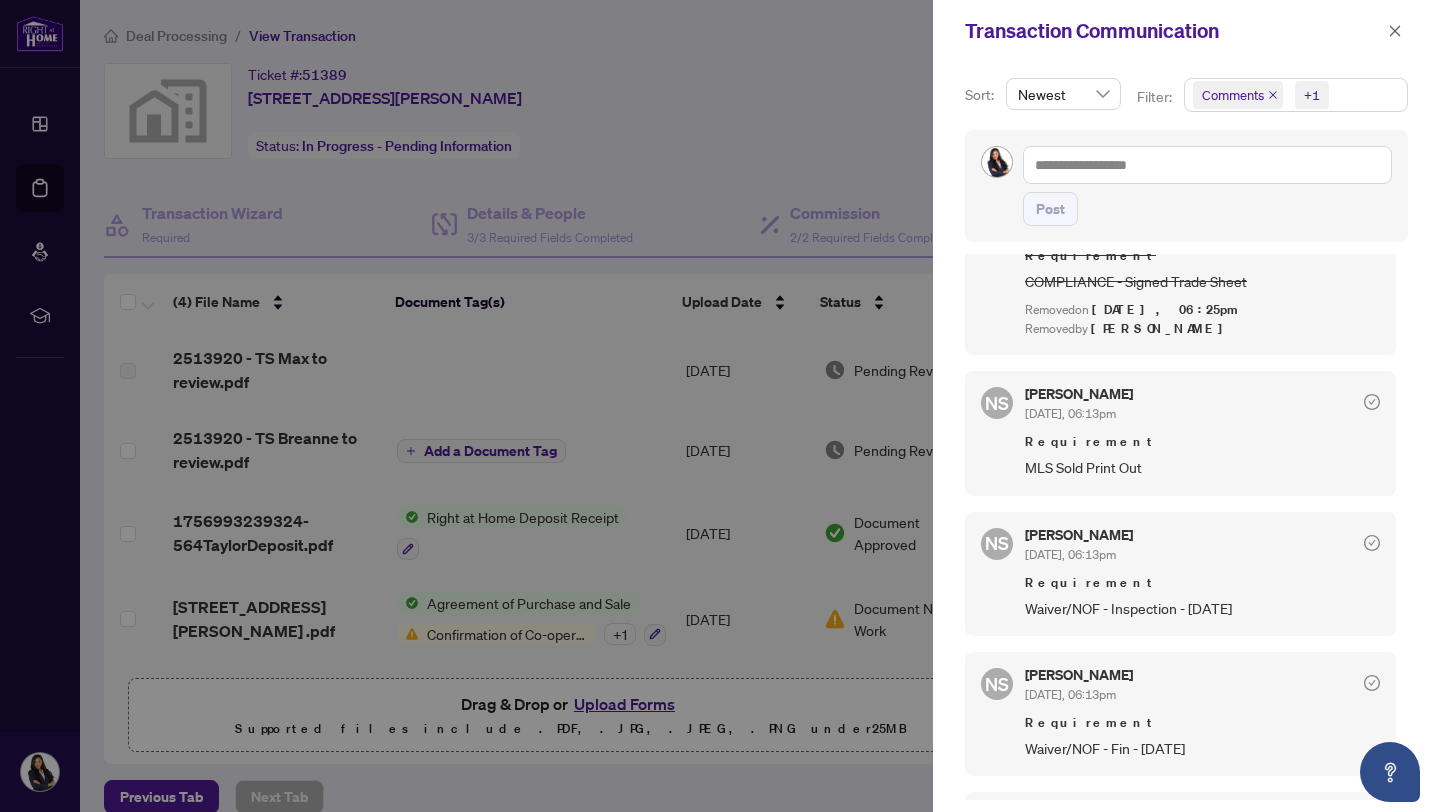
scroll to position [775, 0]
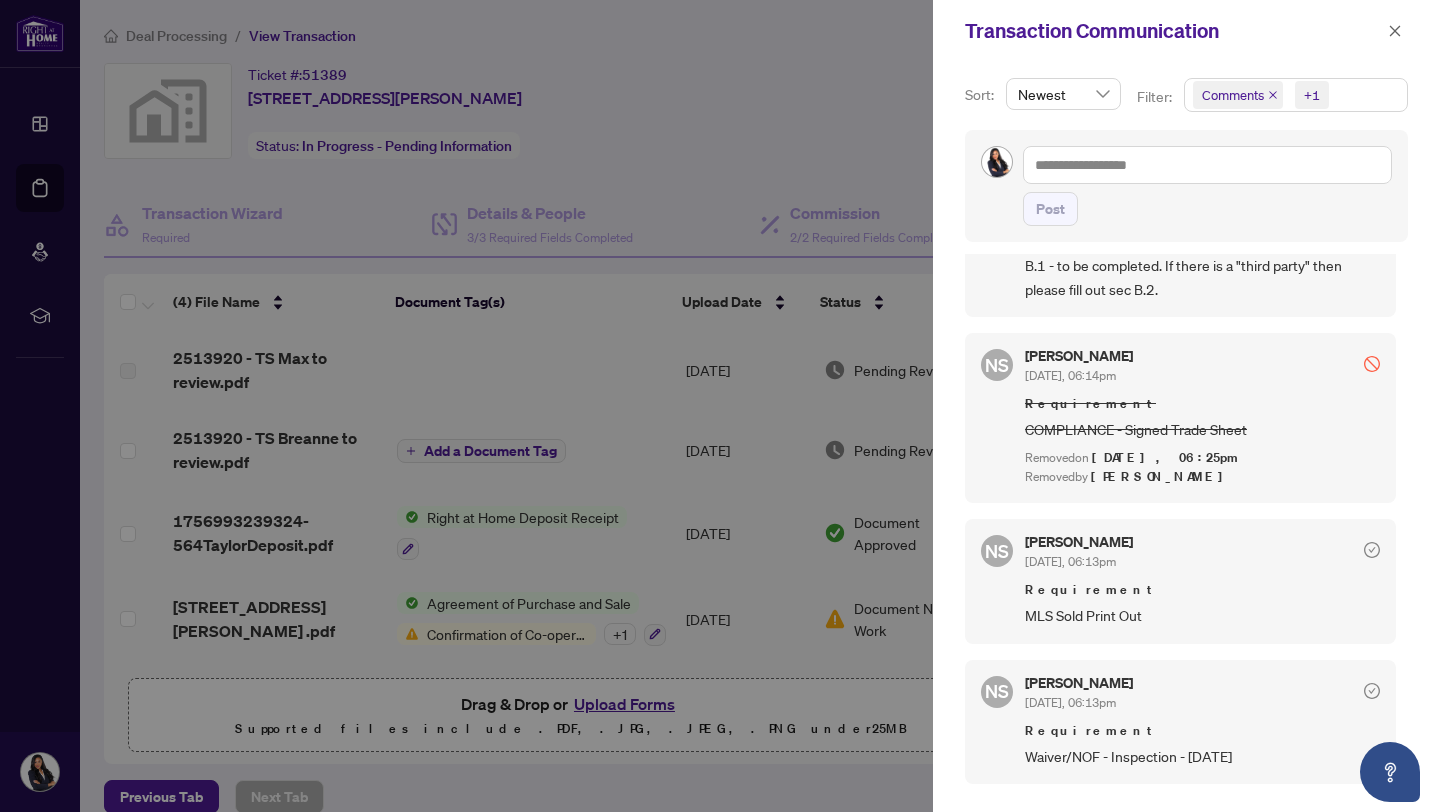
click at [671, 233] on div at bounding box center [720, 406] width 1440 height 812
click at [1407, 31] on button "button" at bounding box center [1395, 31] width 26 height 24
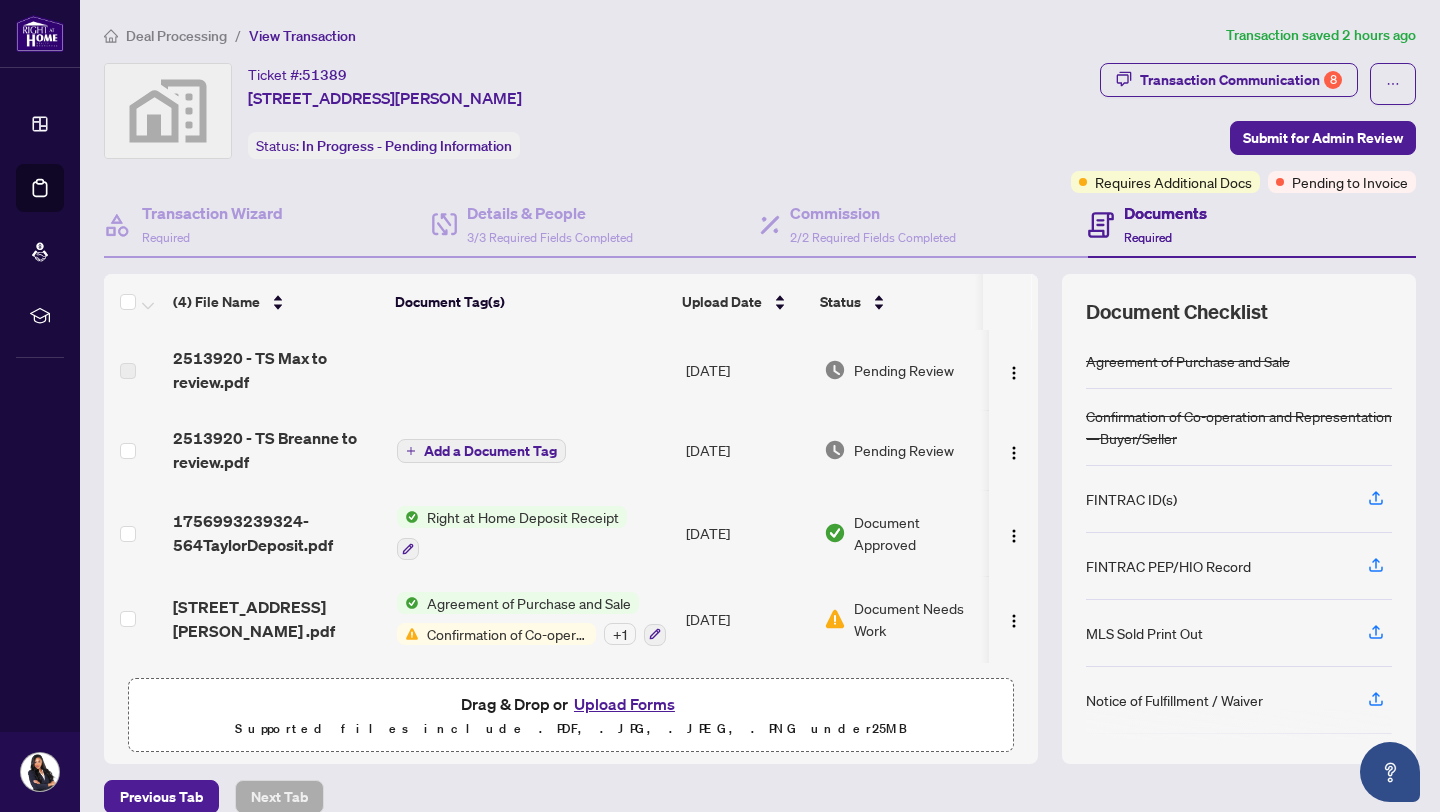
click at [287, 605] on span "[STREET_ADDRESS][PERSON_NAME] .pdf" at bounding box center [277, 619] width 208 height 48
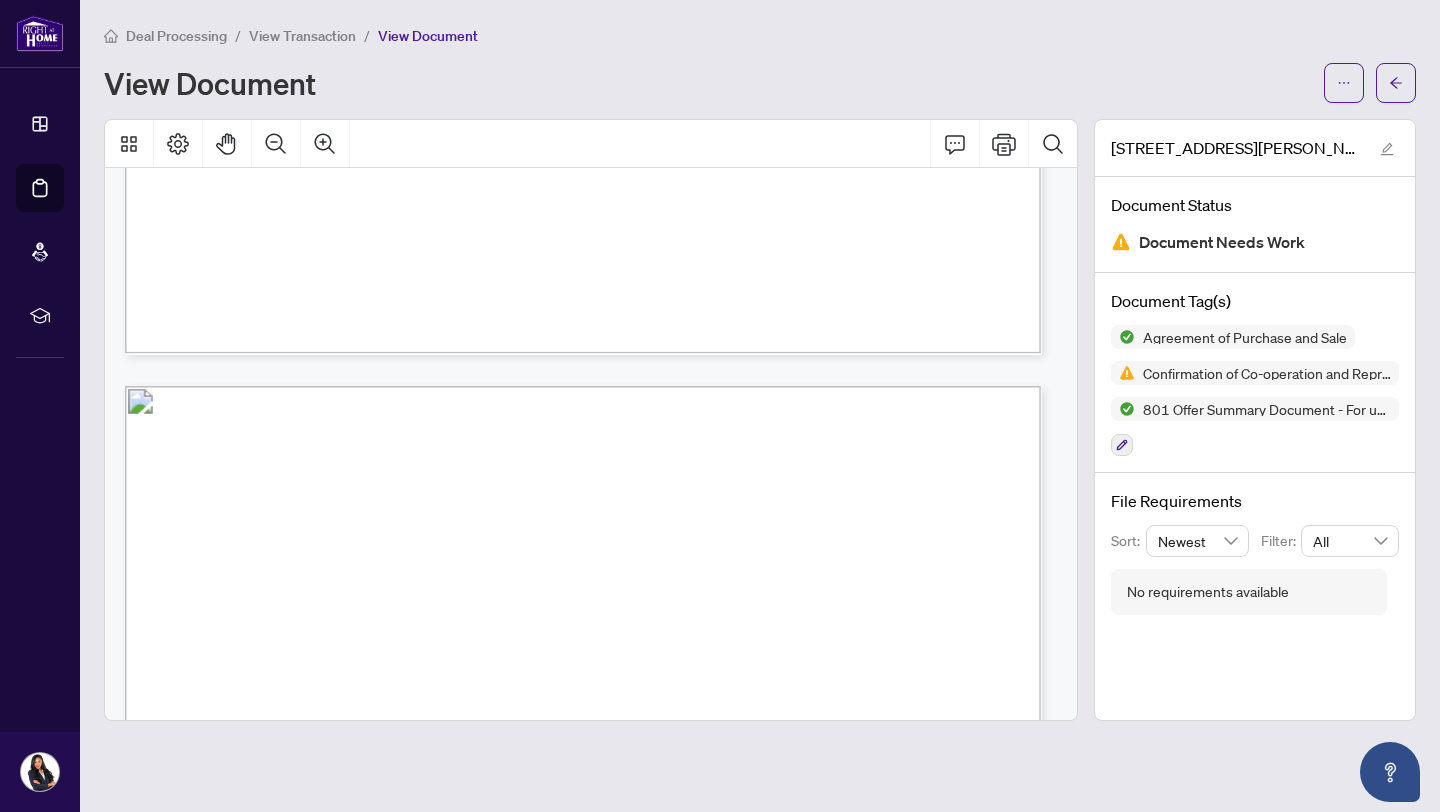
scroll to position [8390, 0]
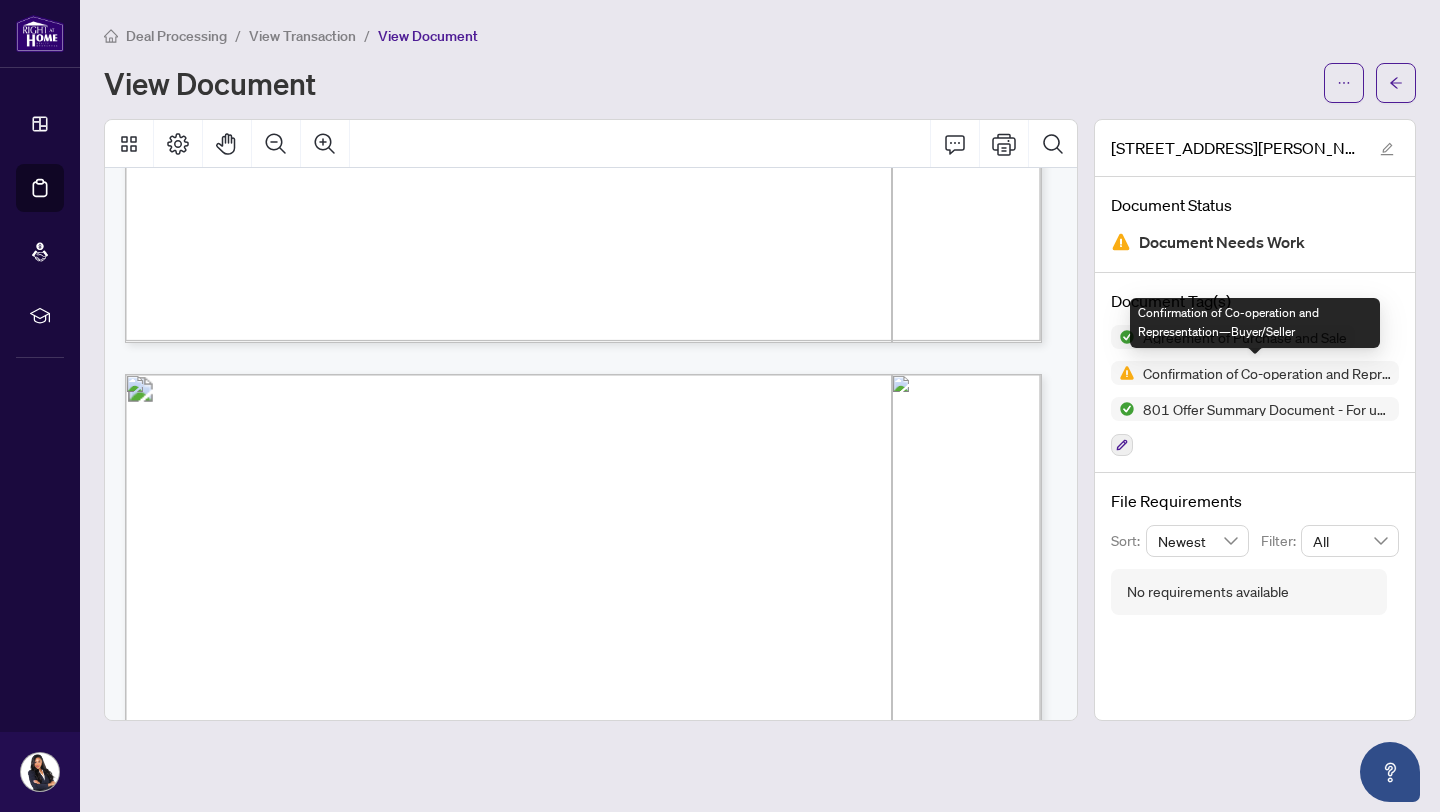
click at [1127, 370] on img at bounding box center [1123, 373] width 24 height 24
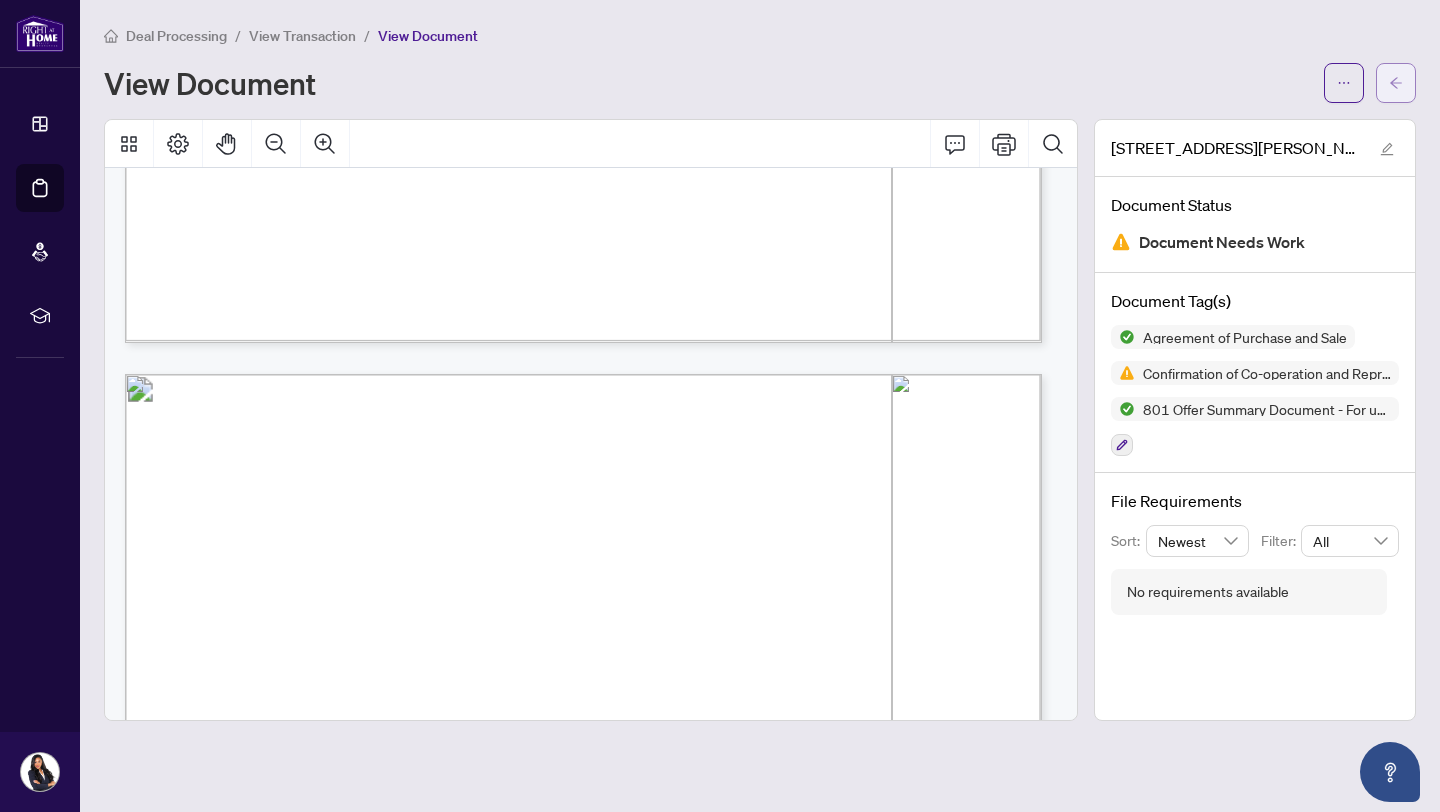
click at [1391, 96] on span "button" at bounding box center [1396, 83] width 14 height 32
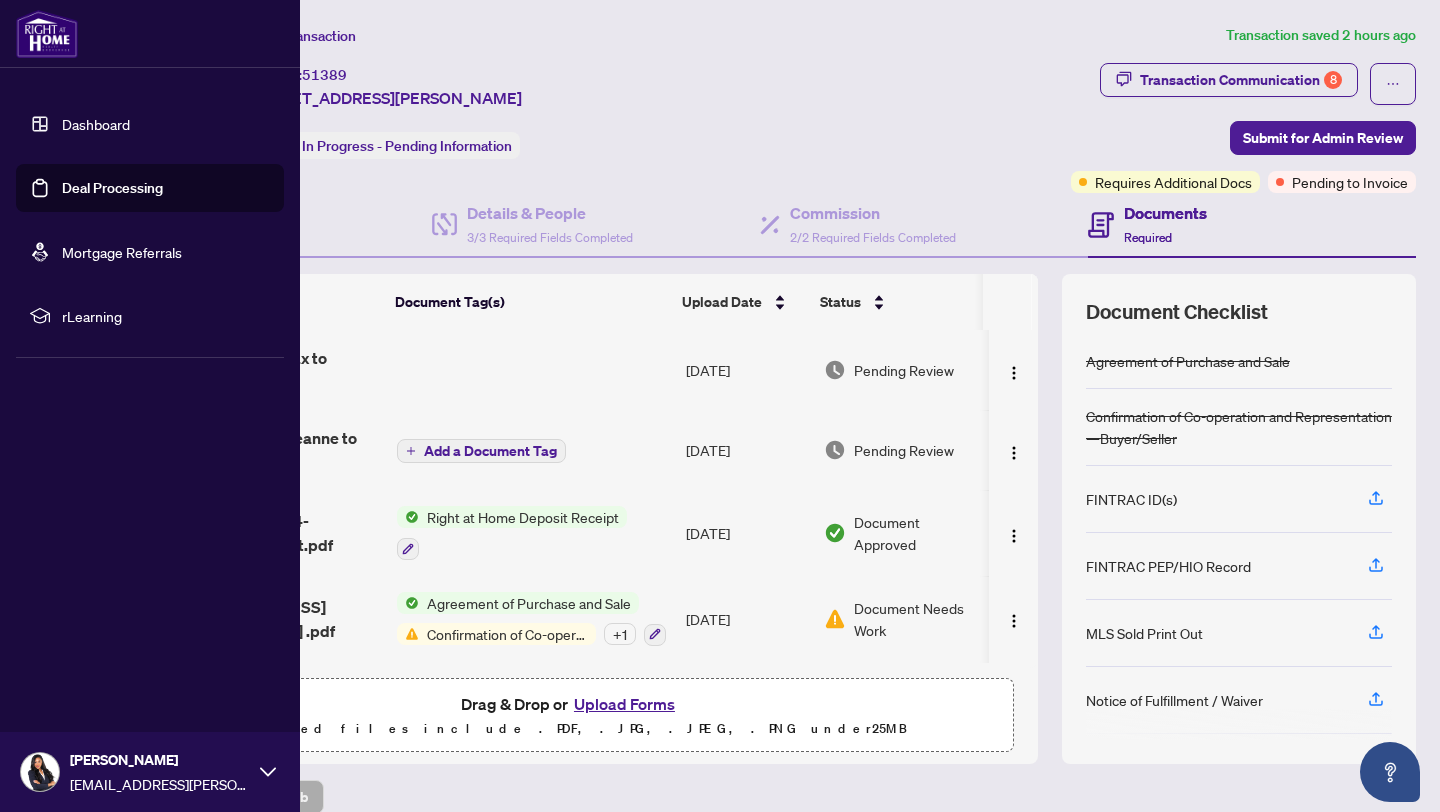
click at [62, 133] on link "Dashboard" at bounding box center [96, 124] width 68 height 18
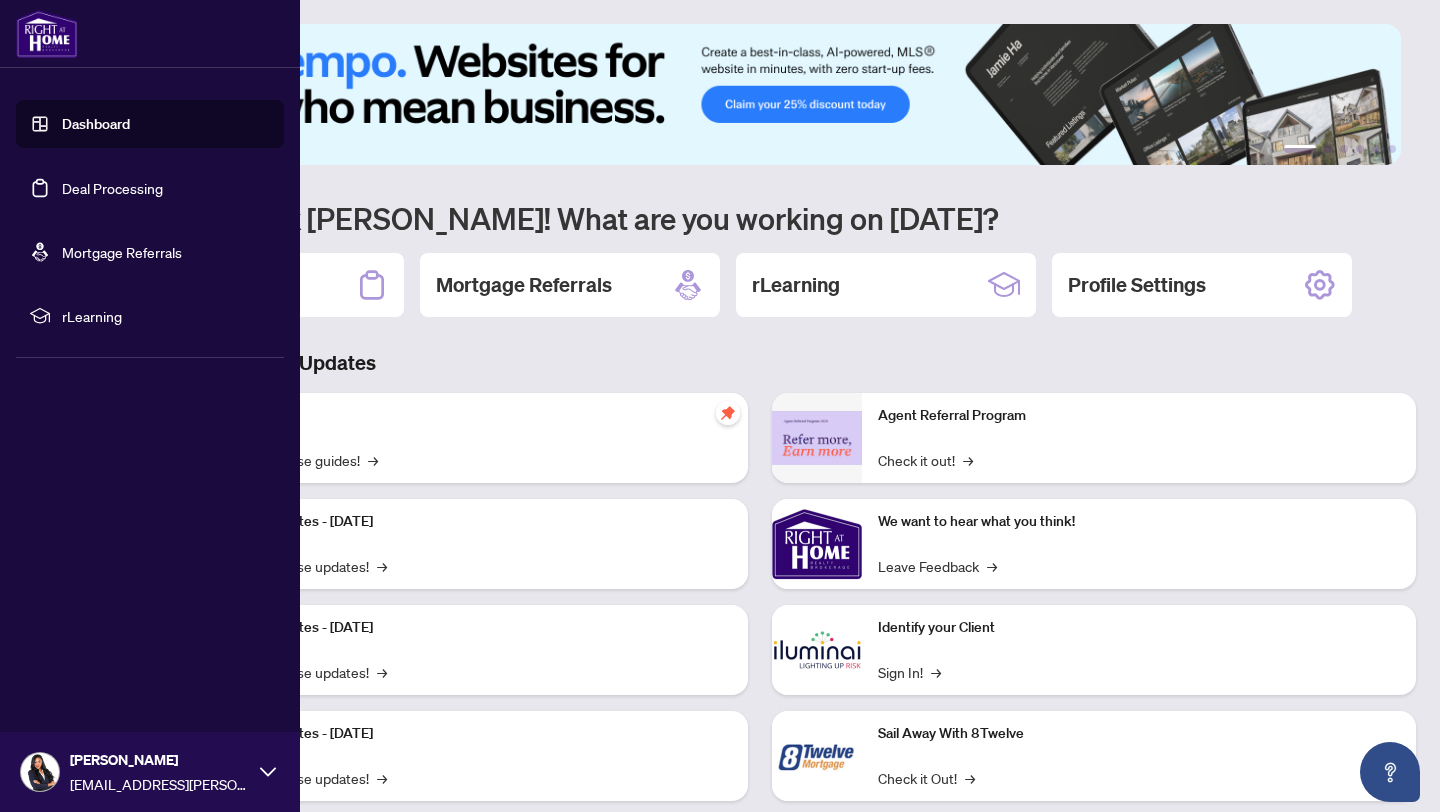
click at [70, 179] on link "Deal Processing" at bounding box center [112, 188] width 101 height 18
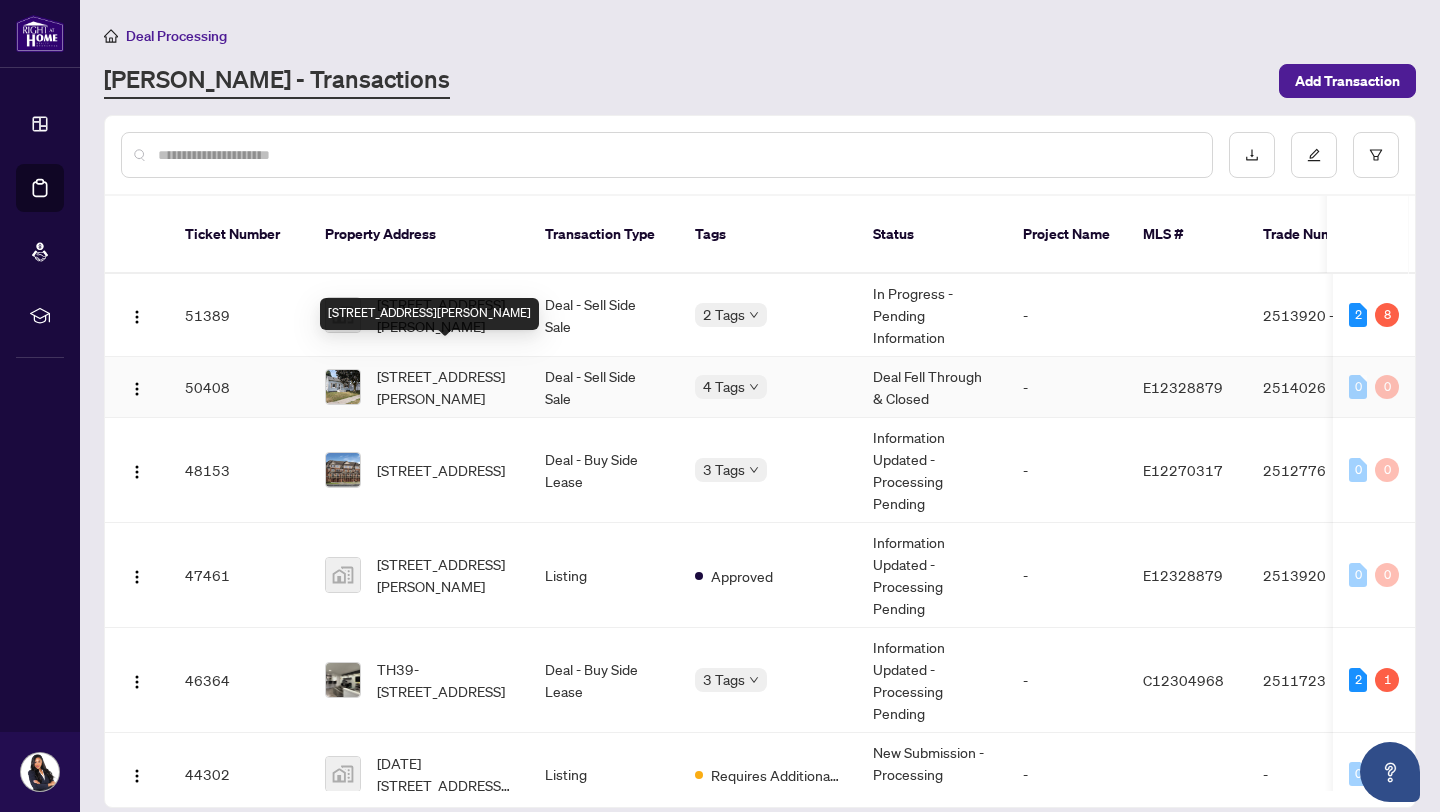
click at [474, 365] on span "[STREET_ADDRESS][PERSON_NAME]" at bounding box center [445, 387] width 136 height 44
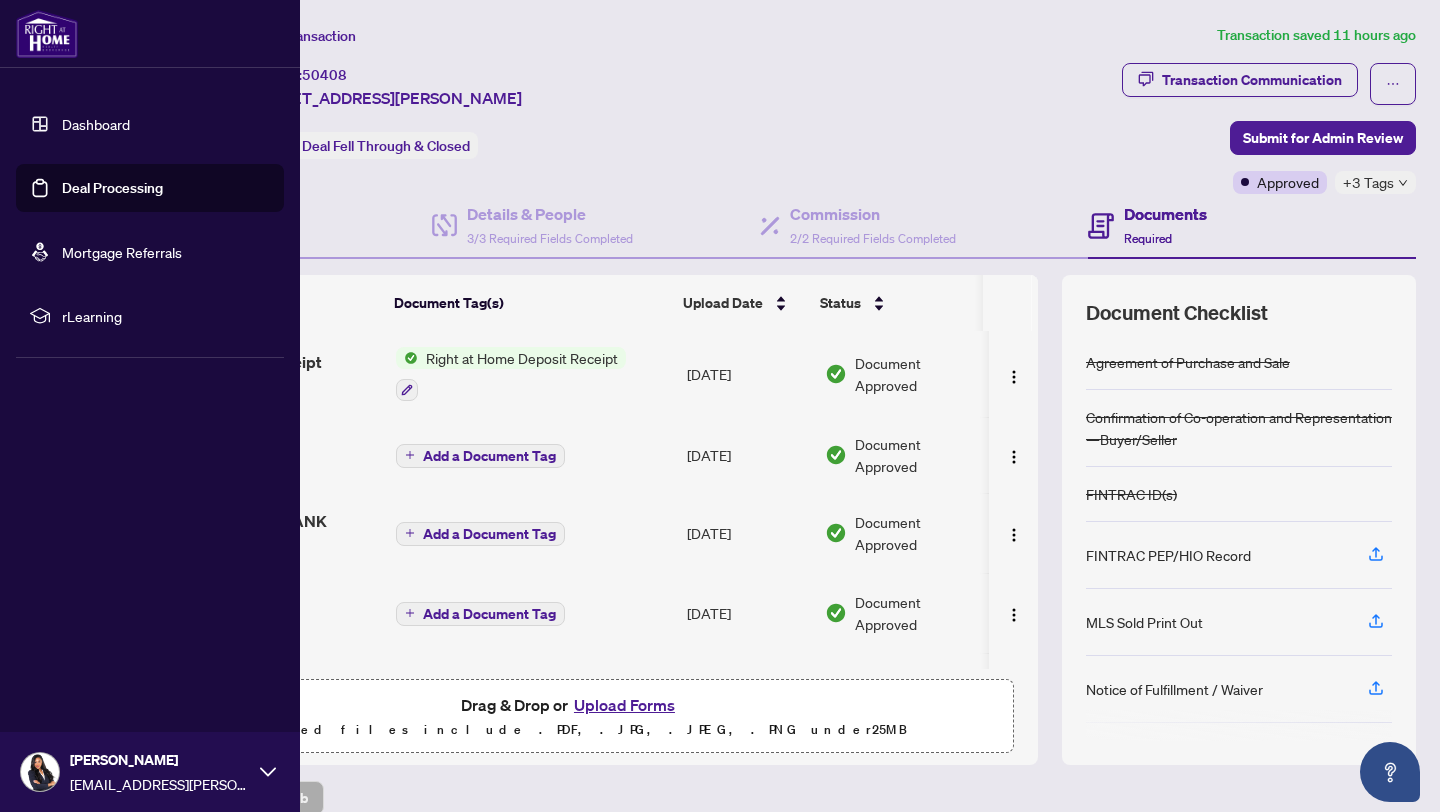
click at [62, 197] on link "Deal Processing" at bounding box center [112, 188] width 101 height 18
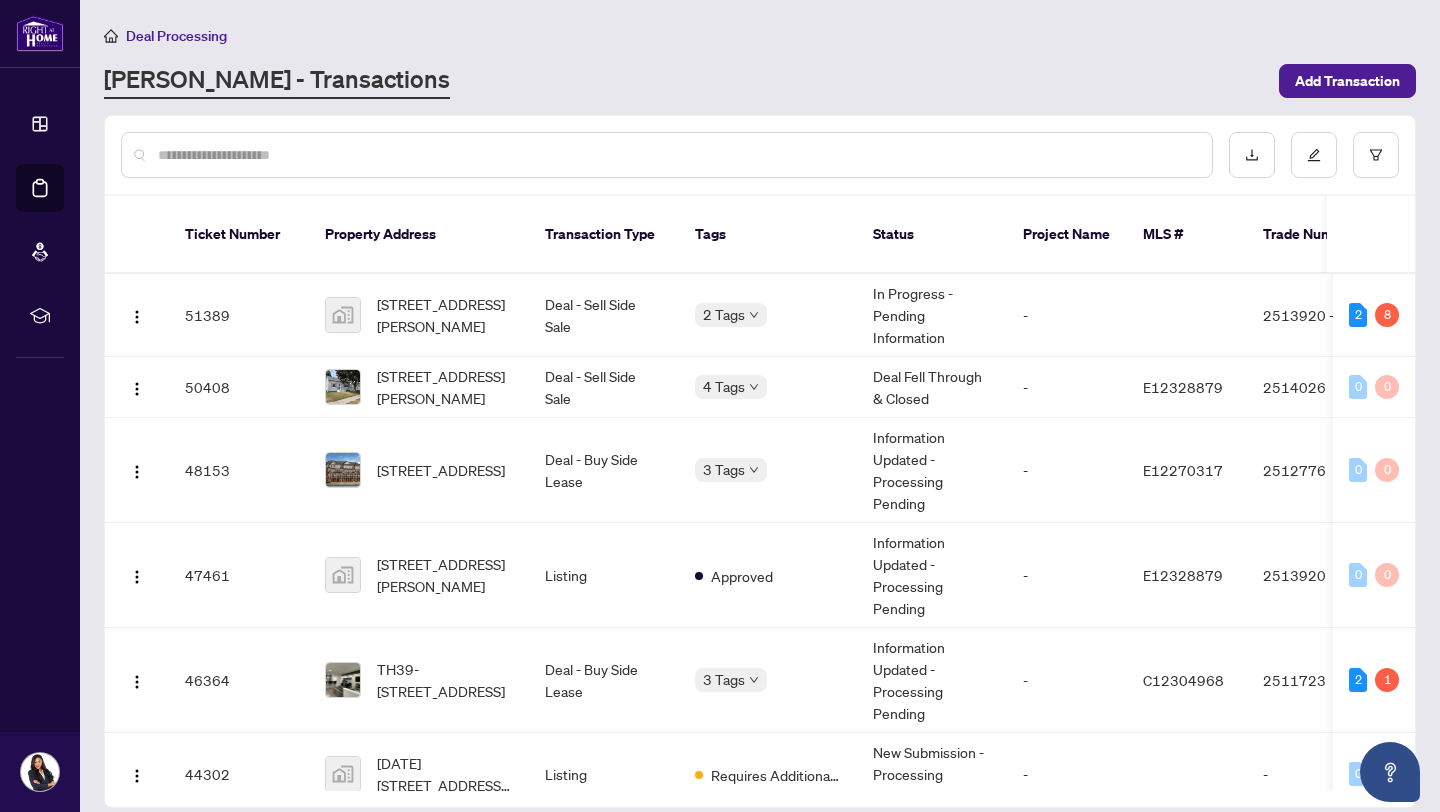
click at [545, 61] on div "Deal Processing [PERSON_NAME] - Transactions Add Transaction" at bounding box center [760, 61] width 1312 height 75
click at [418, 311] on span "[STREET_ADDRESS][PERSON_NAME]" at bounding box center [445, 315] width 136 height 44
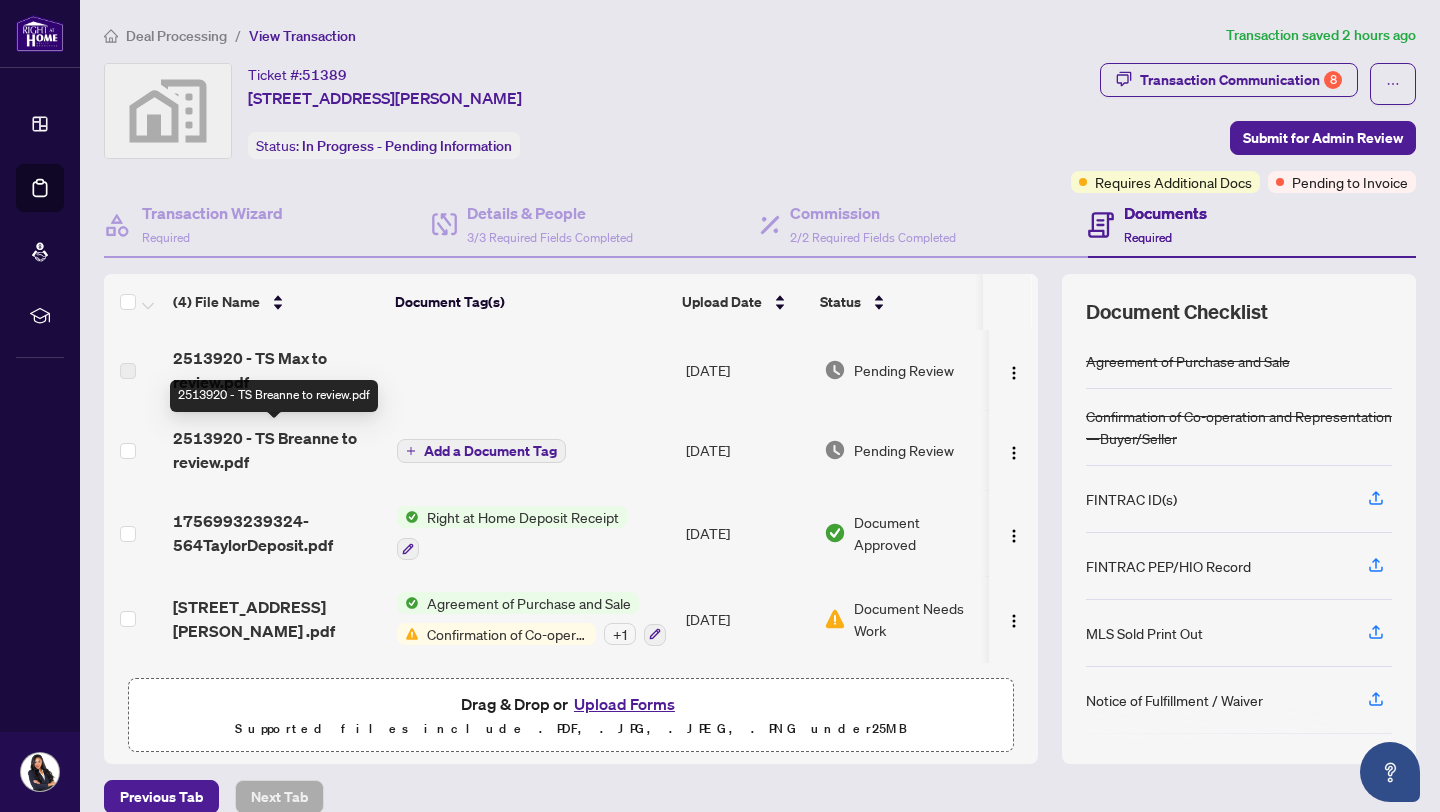
click at [228, 467] on span "2513920 - TS Breanne to review.pdf" at bounding box center [277, 450] width 208 height 48
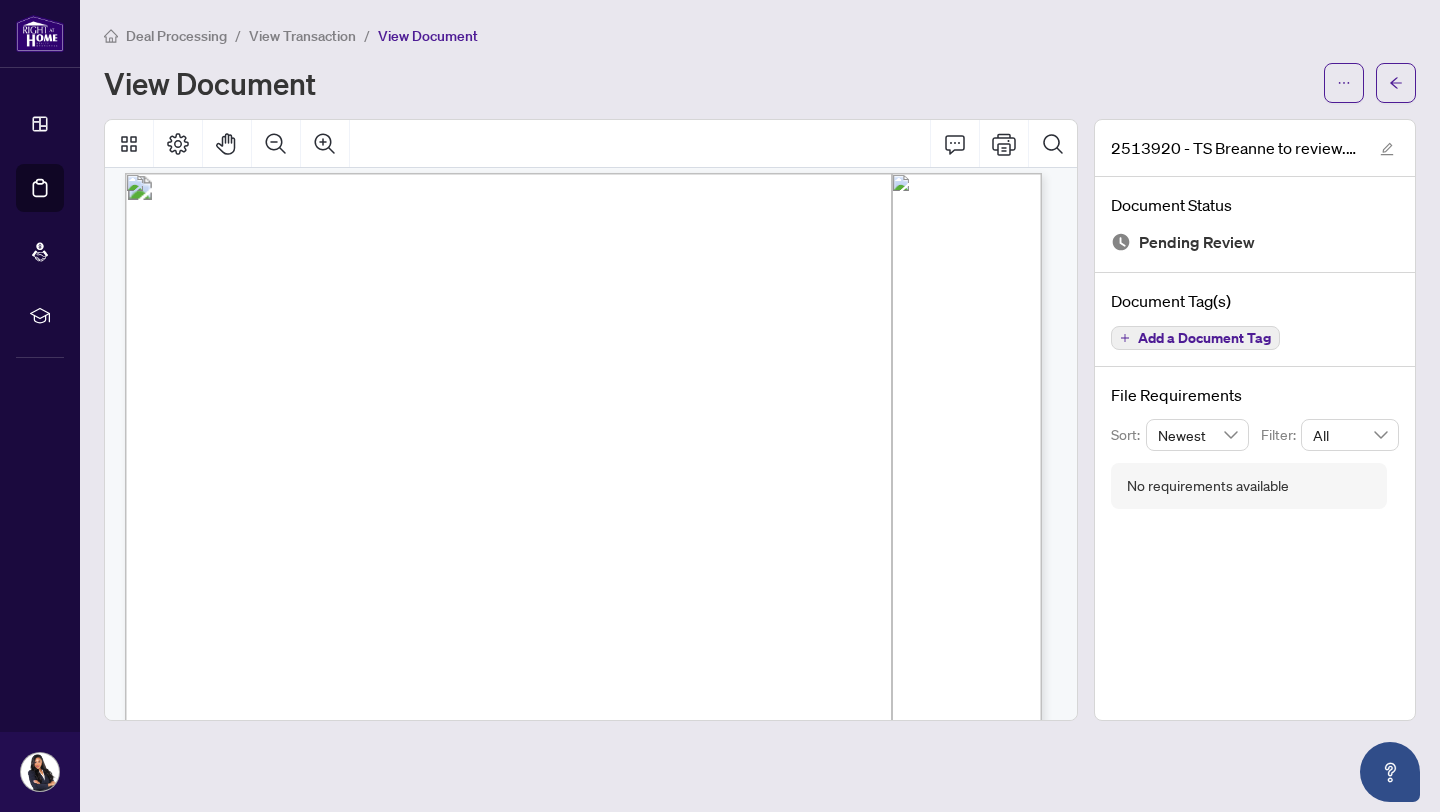
scroll to position [8, 0]
drag, startPoint x: 268, startPoint y: 383, endPoint x: 310, endPoint y: 390, distance: 42.6
drag, startPoint x: 265, startPoint y: 412, endPoint x: 305, endPoint y: 429, distance: 43.5
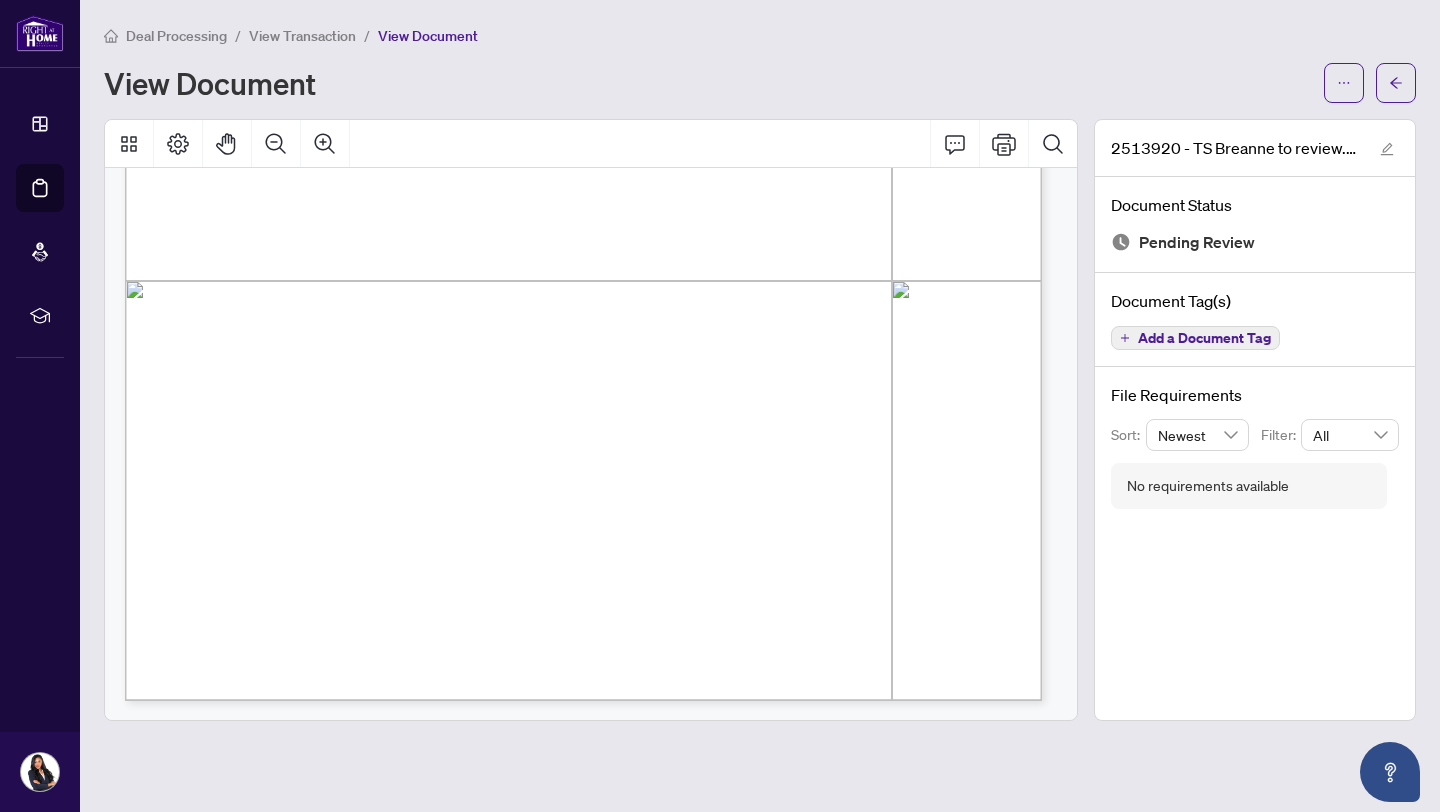
scroll to position [0, 0]
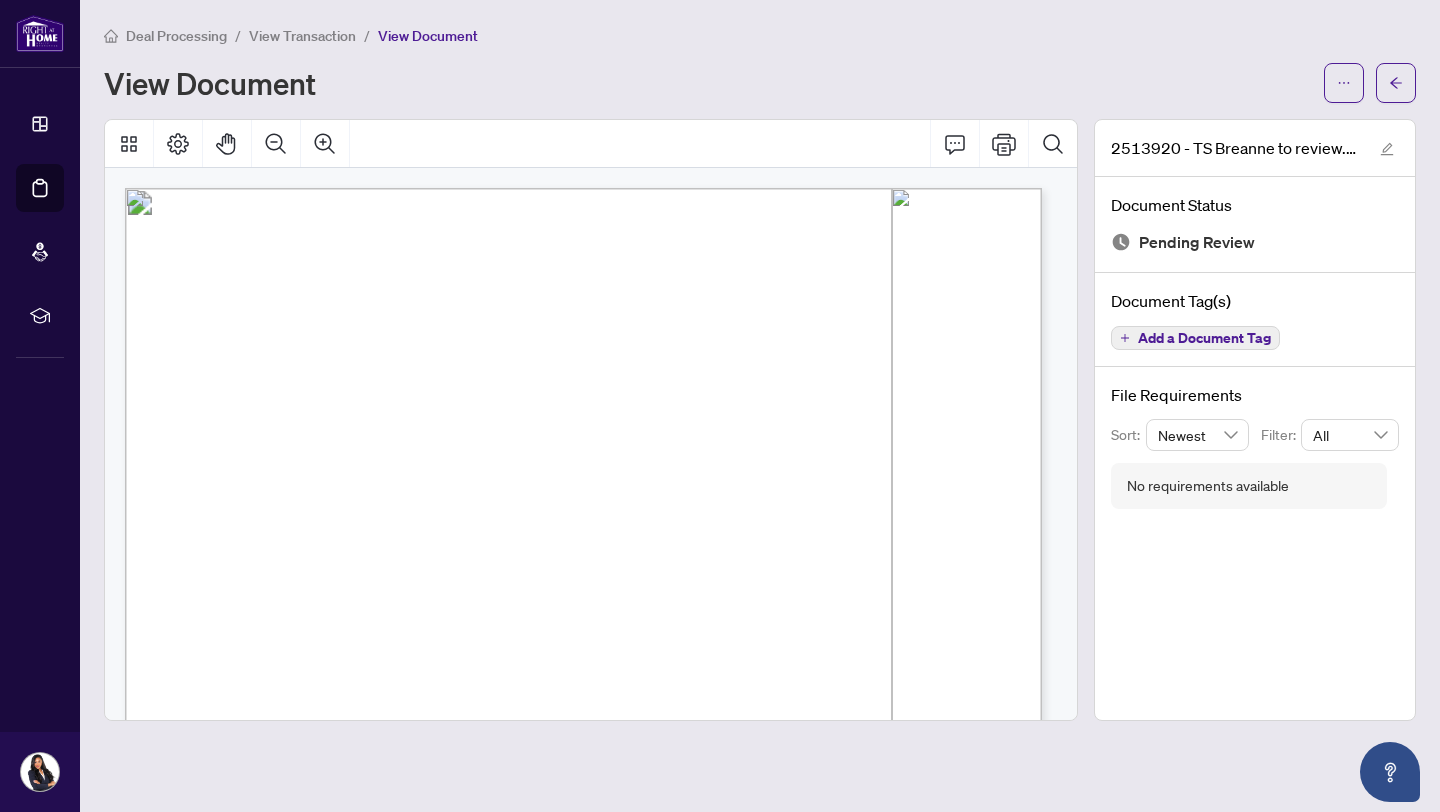
click at [308, 35] on span "View Transaction" at bounding box center [302, 36] width 107 height 18
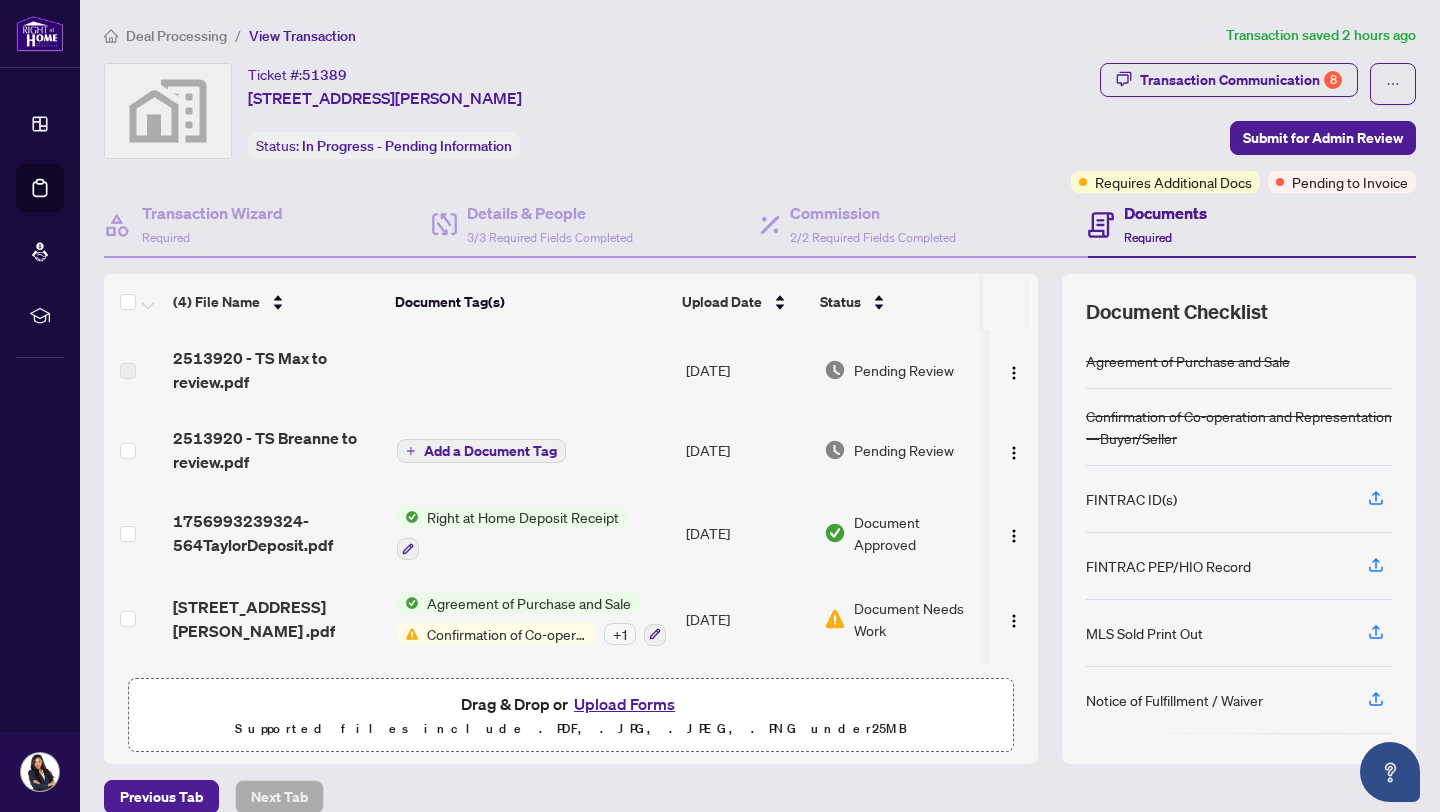
scroll to position [24, 0]
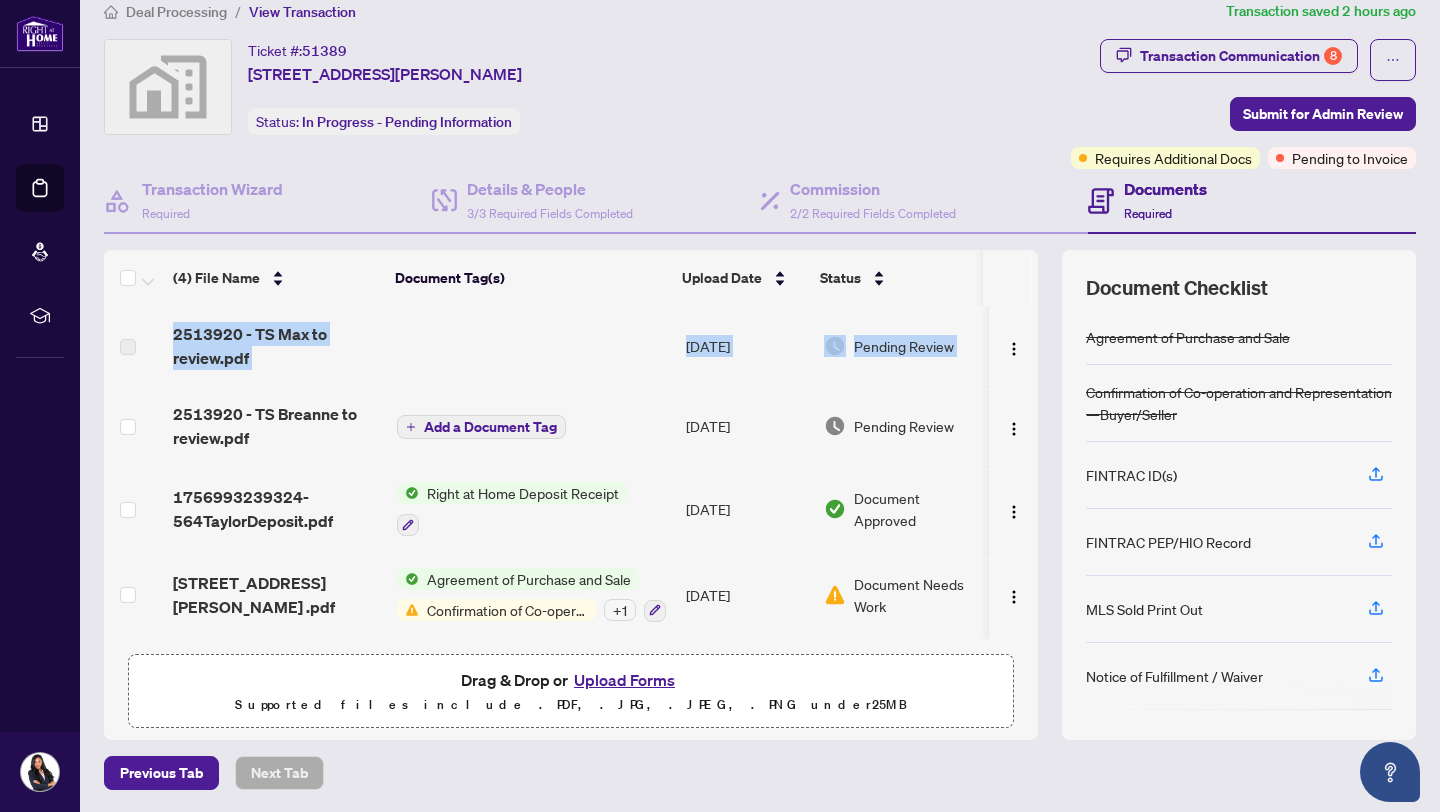
drag, startPoint x: 1015, startPoint y: 324, endPoint x: 1016, endPoint y: 298, distance: 26.0
click at [1016, 298] on div "(4) File Name Document Tag(s) Upload Date Status 2513920 - TS Max to review.pdf…" at bounding box center [571, 447] width 934 height 394
click at [969, 98] on div "Ticket #: 51389 [STREET_ADDRESS][PERSON_NAME] Status: In Progress - Pending Inf…" at bounding box center [583, 87] width 959 height 96
click at [318, 356] on span "2513920 - TS Max to review.pdf" at bounding box center [277, 346] width 208 height 48
click at [533, 488] on span "Right at Home Deposit Receipt" at bounding box center [523, 493] width 208 height 22
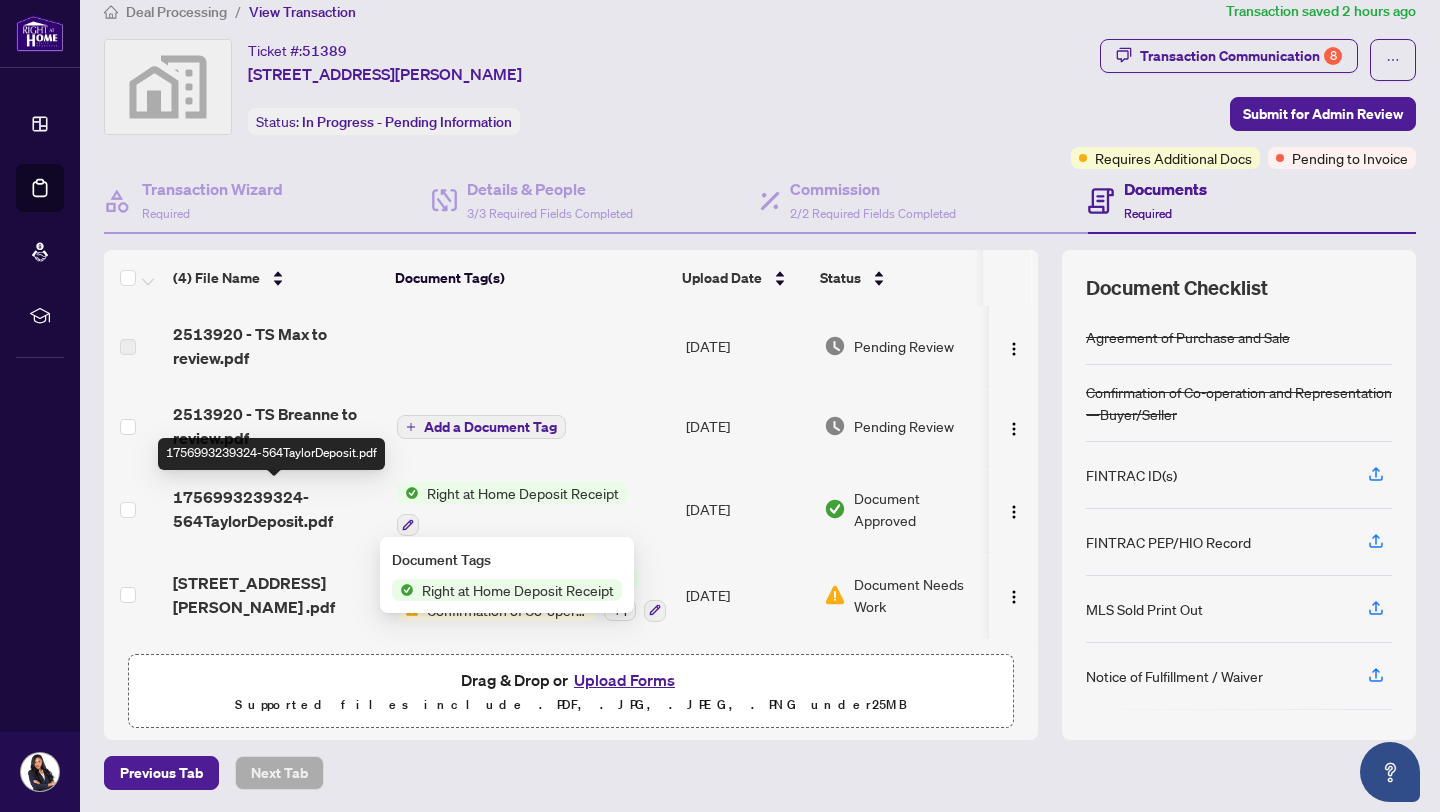
click at [346, 493] on span "1756993239324-564TaylorDeposit.pdf" at bounding box center [277, 509] width 208 height 48
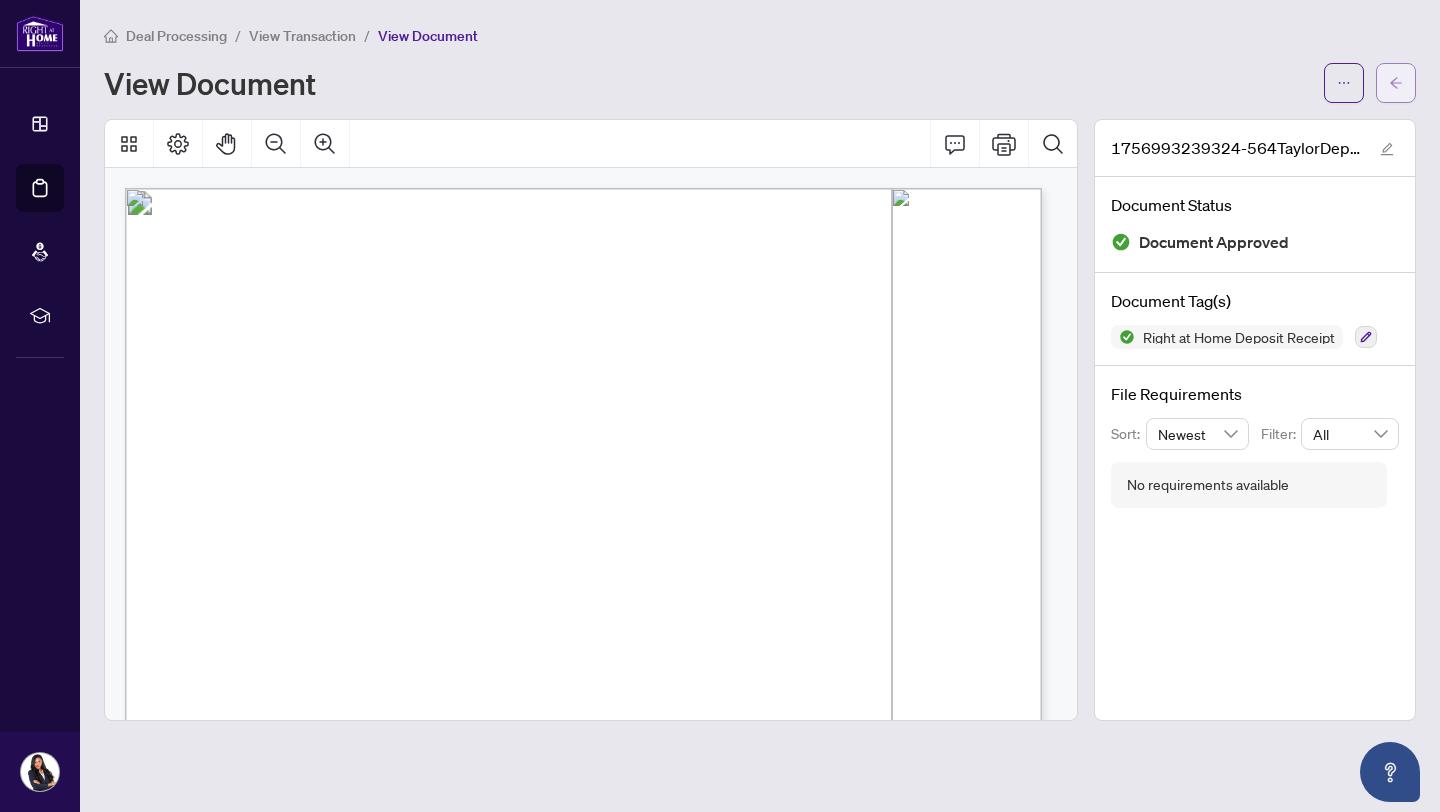
click at [1409, 90] on button "button" at bounding box center [1396, 83] width 40 height 40
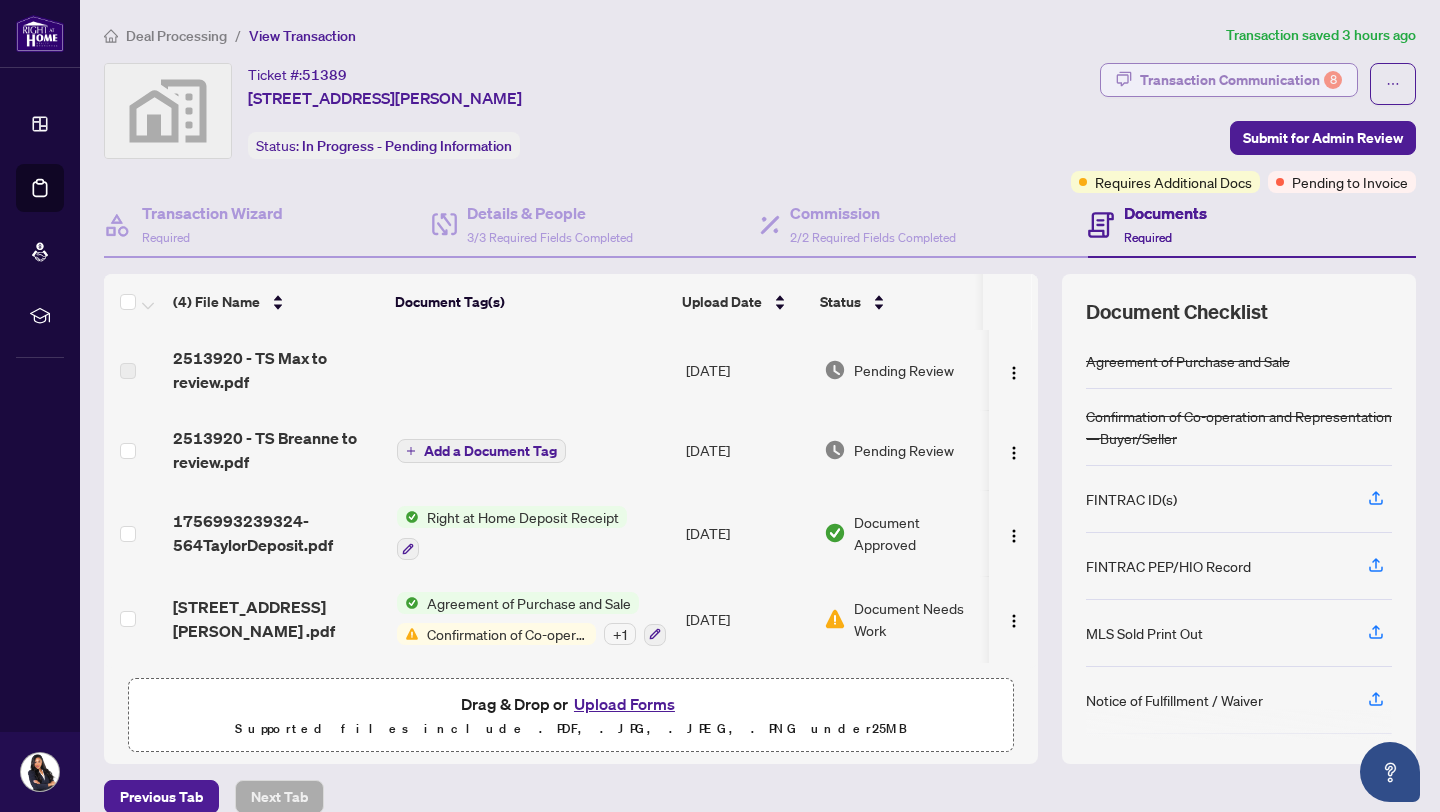
click at [1220, 93] on div "Transaction Communication 8" at bounding box center [1241, 80] width 202 height 32
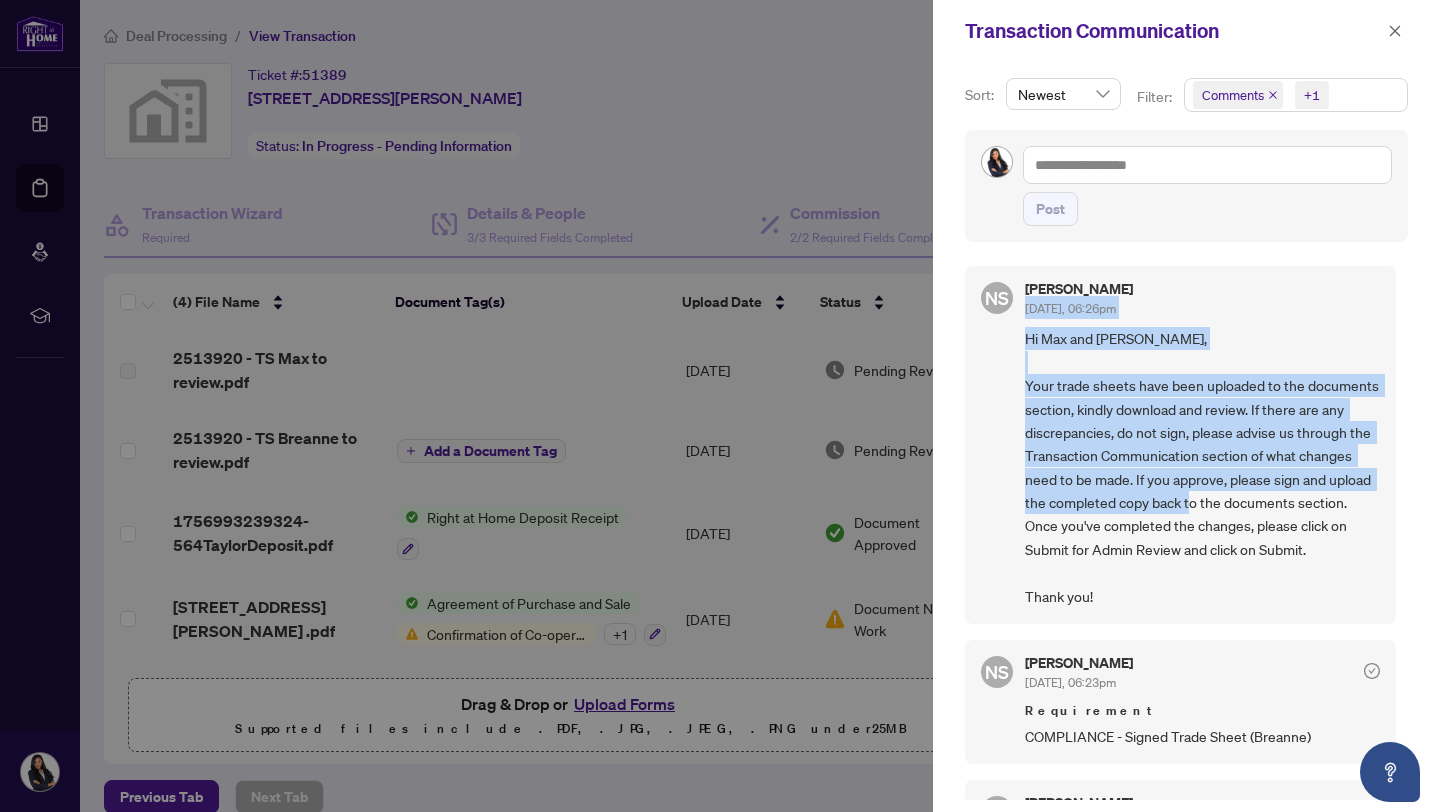
drag, startPoint x: 1393, startPoint y: 292, endPoint x: 1439, endPoint y: 506, distance: 218.8
click at [1439, 506] on div "Sort: Newest Filter: Comments +1 Post NS [PERSON_NAME] [DATE], 06:26pm Hi Max a…" at bounding box center [1186, 437] width 507 height 750
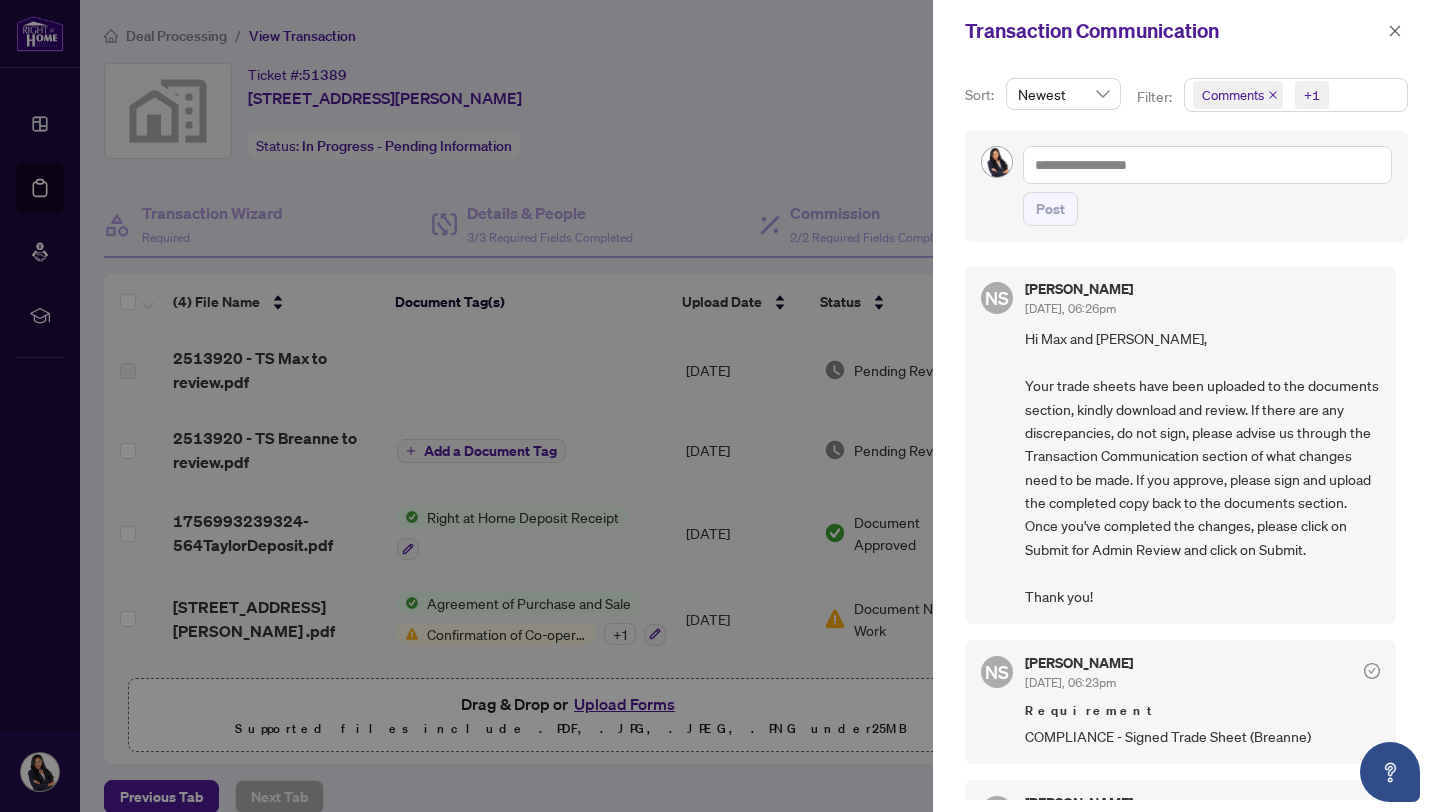
click at [1306, 373] on span "Hi Max and [PERSON_NAME], Your trade sheets have been uploaded to the documents…" at bounding box center [1202, 467] width 355 height 281
click at [1401, 42] on span "button" at bounding box center [1395, 31] width 14 height 32
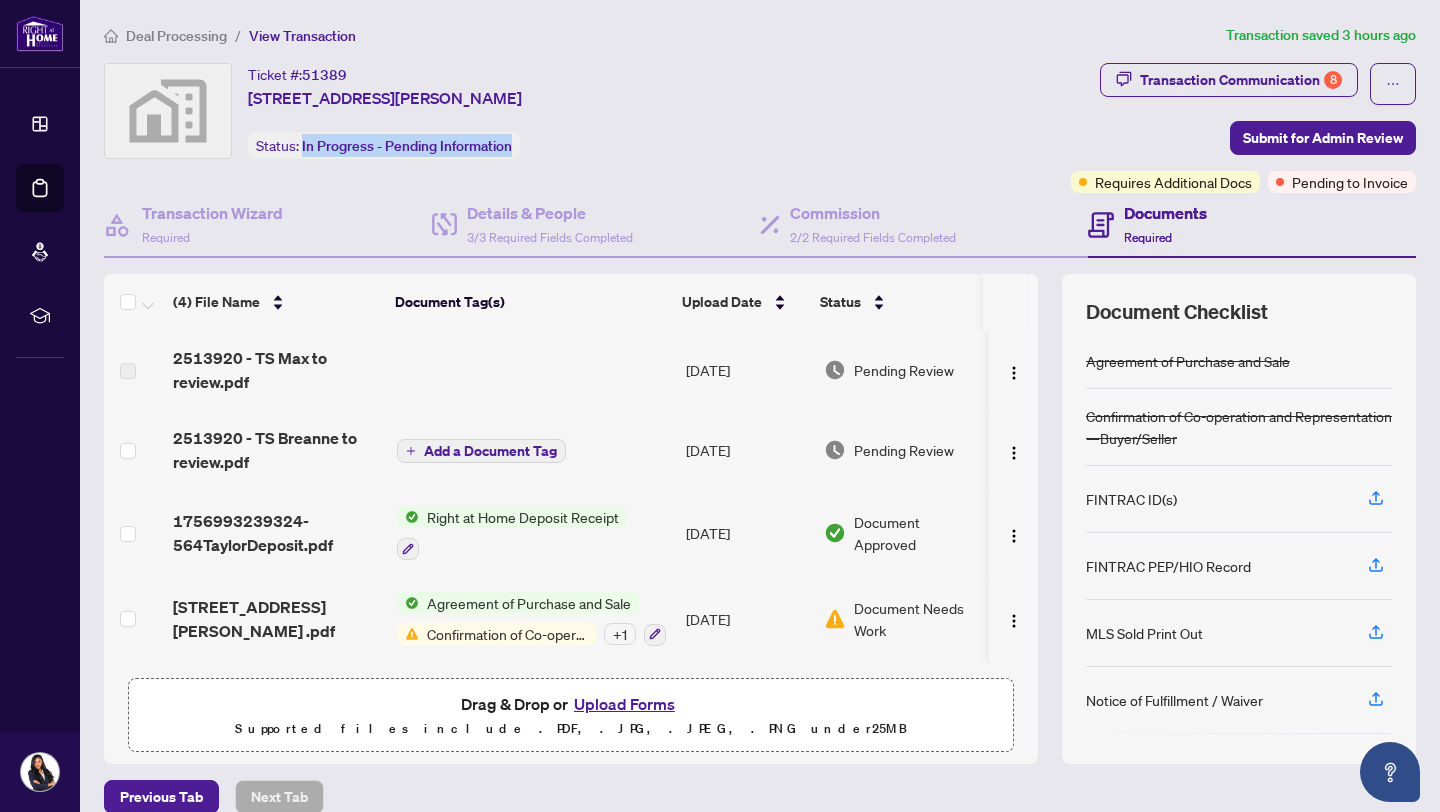
drag, startPoint x: 301, startPoint y: 151, endPoint x: 576, endPoint y: 130, distance: 275.7
click at [576, 133] on div "Ticket #: 51389 [STREET_ADDRESS][PERSON_NAME] Status: In Progress - Pending Inf…" at bounding box center [583, 111] width 959 height 96
click at [576, 130] on div "Ticket #: 51389 [STREET_ADDRESS][PERSON_NAME] Status: In Progress - Pending Inf…" at bounding box center [583, 111] width 959 height 96
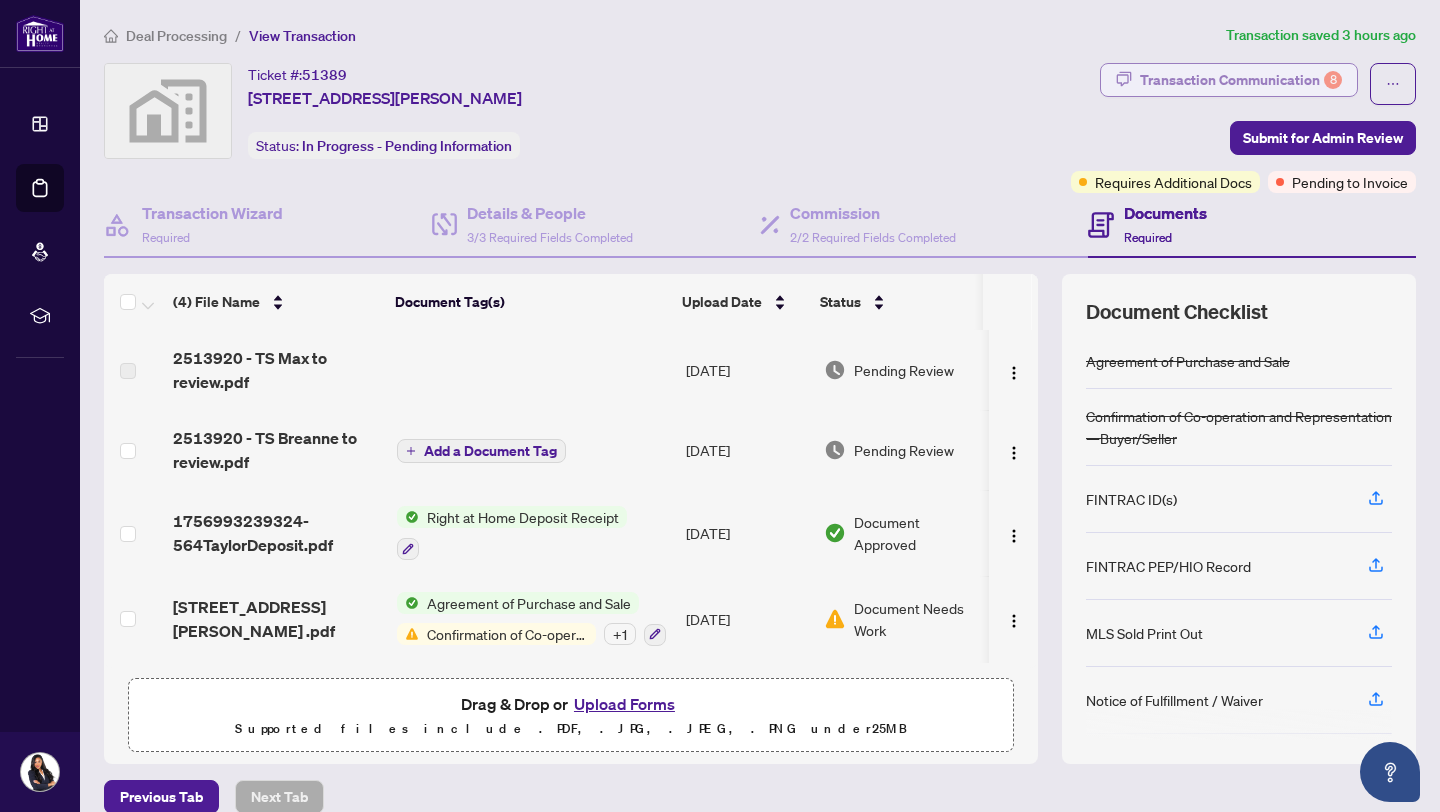
click at [1180, 80] on div "Transaction Communication 8" at bounding box center [1241, 80] width 202 height 32
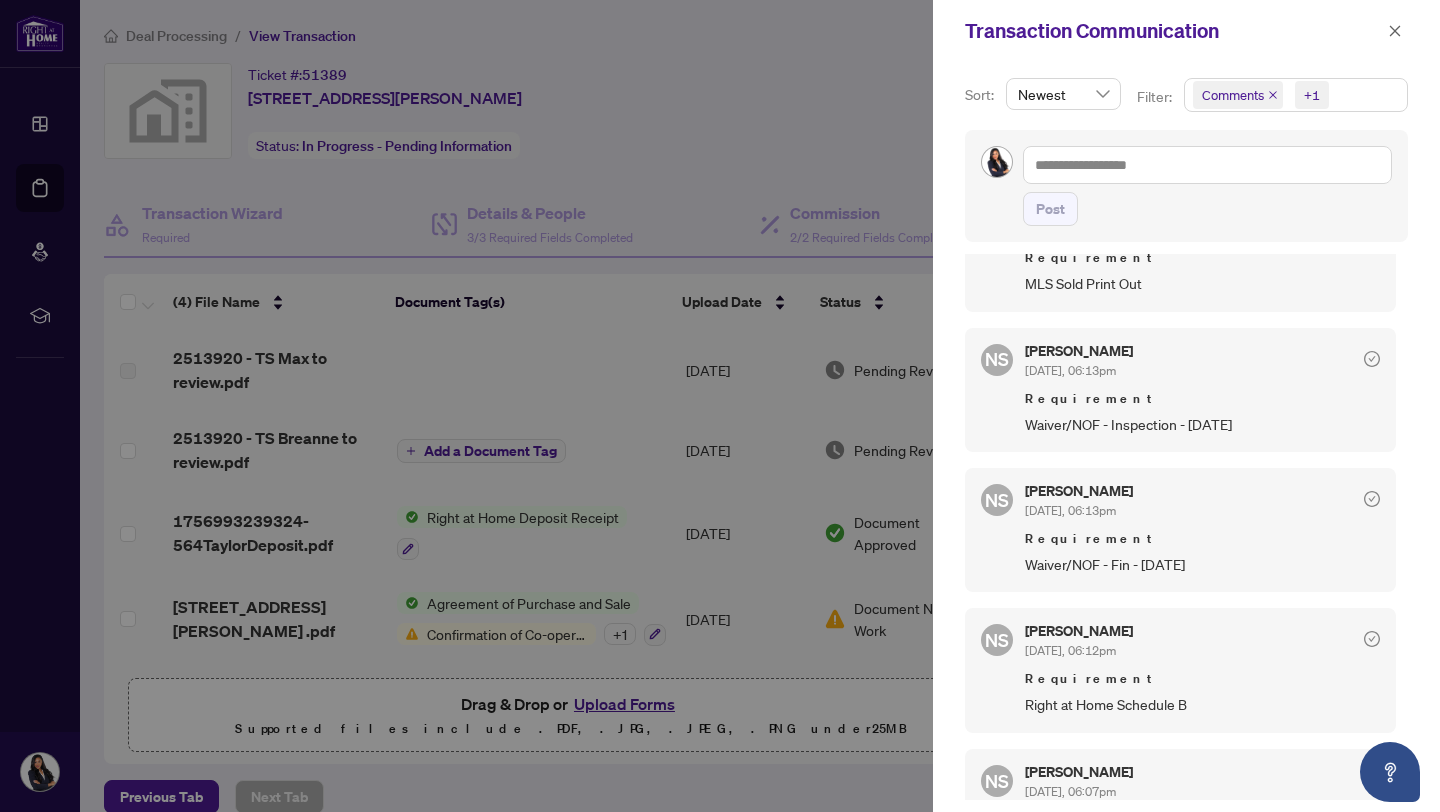
scroll to position [1135, 0]
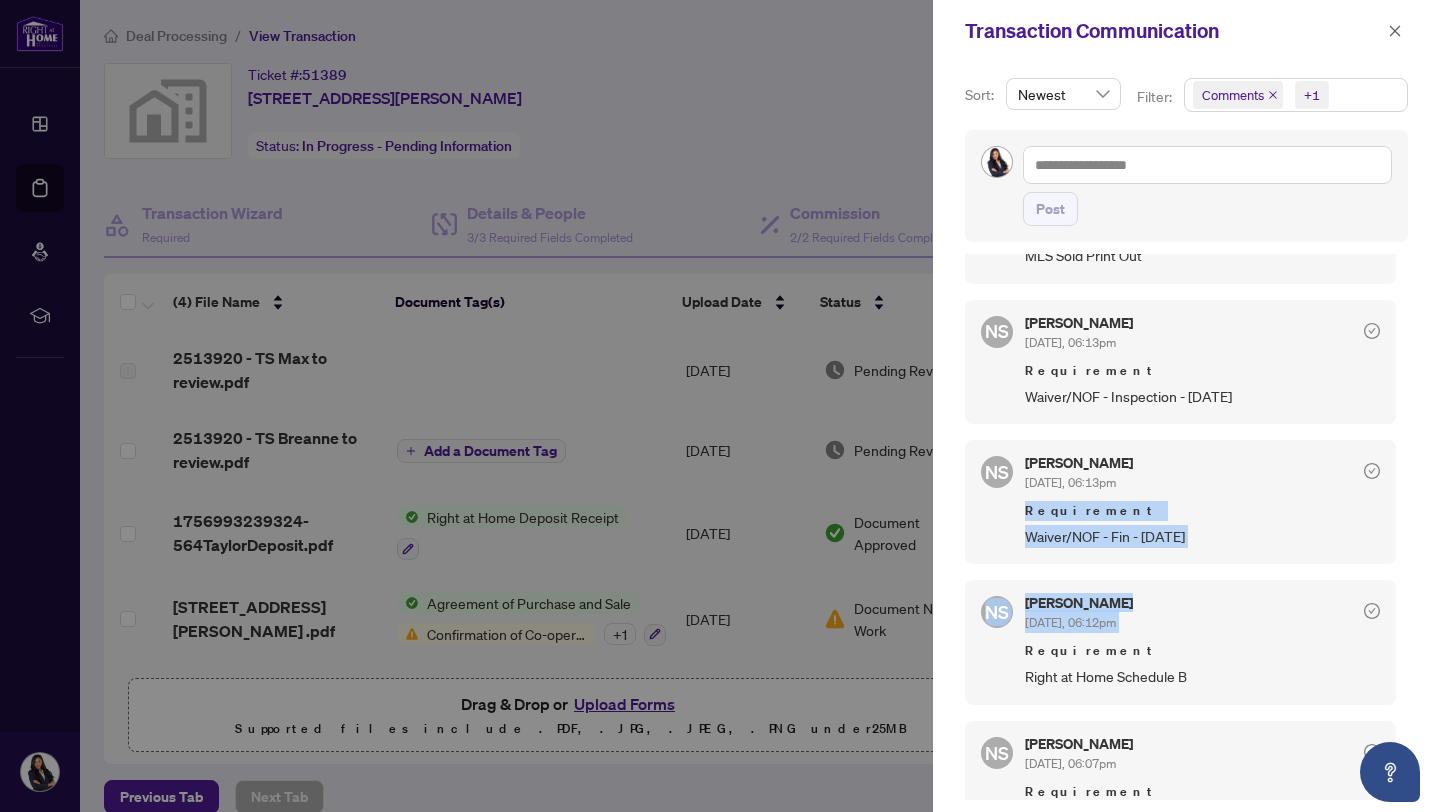
drag, startPoint x: 1402, startPoint y: 614, endPoint x: 1400, endPoint y: 490, distance: 124.0
click at [1400, 490] on div "Sort: Newest Filter: Comments +1 Post NS [PERSON_NAME] [DATE], 06:26pm Hi Max a…" at bounding box center [1186, 437] width 507 height 750
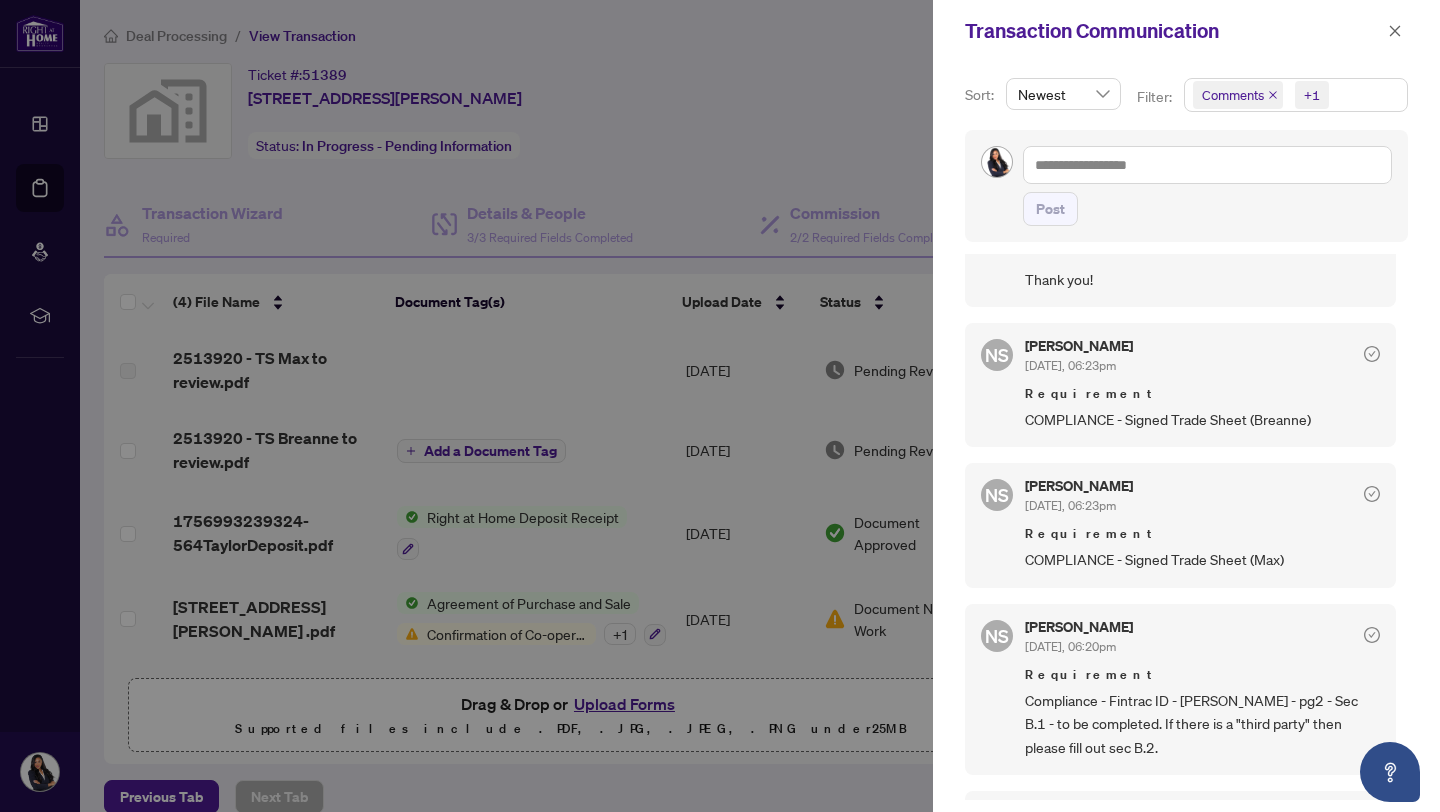
scroll to position [0, 0]
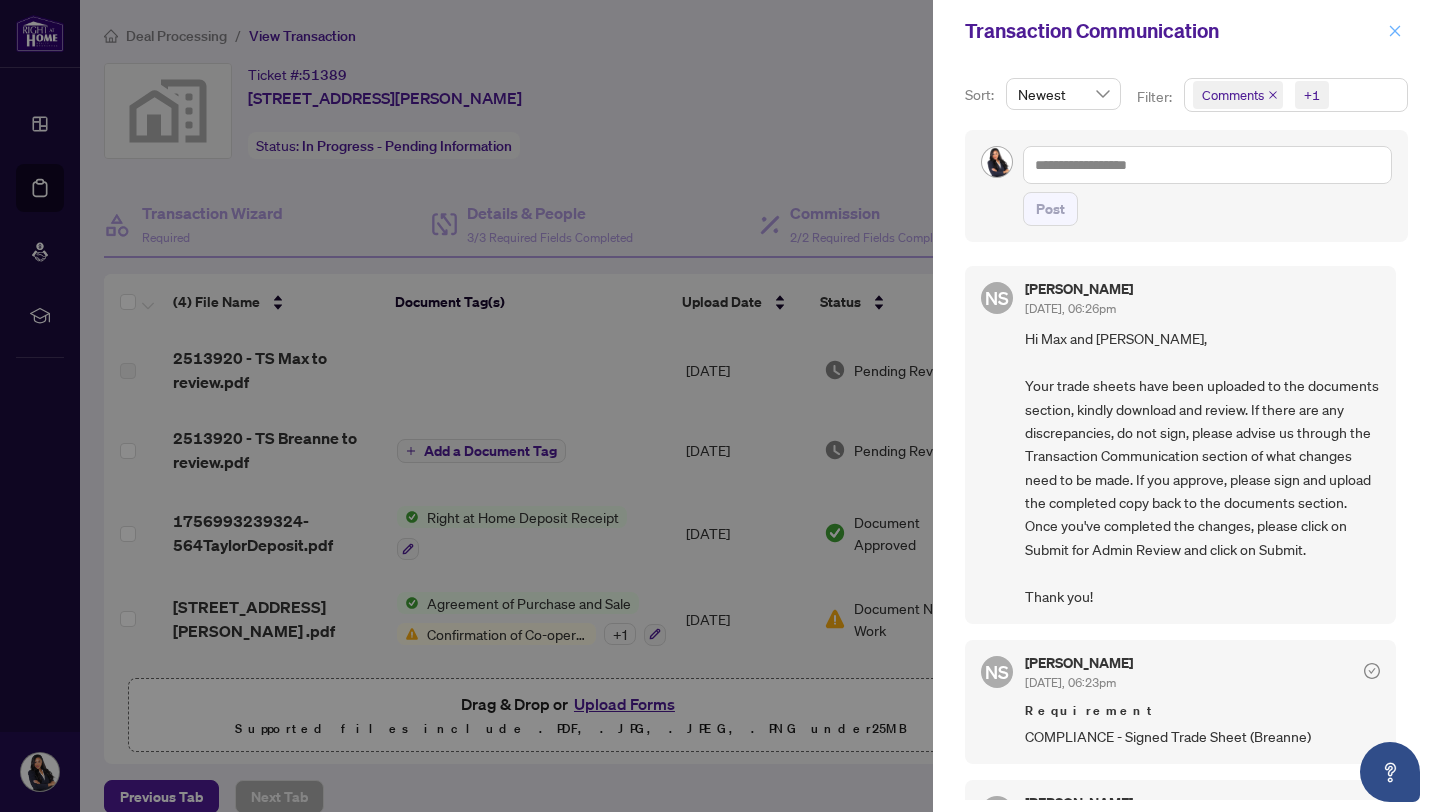
click at [1389, 39] on span "button" at bounding box center [1395, 31] width 14 height 32
